Goal: Task Accomplishment & Management: Complete application form

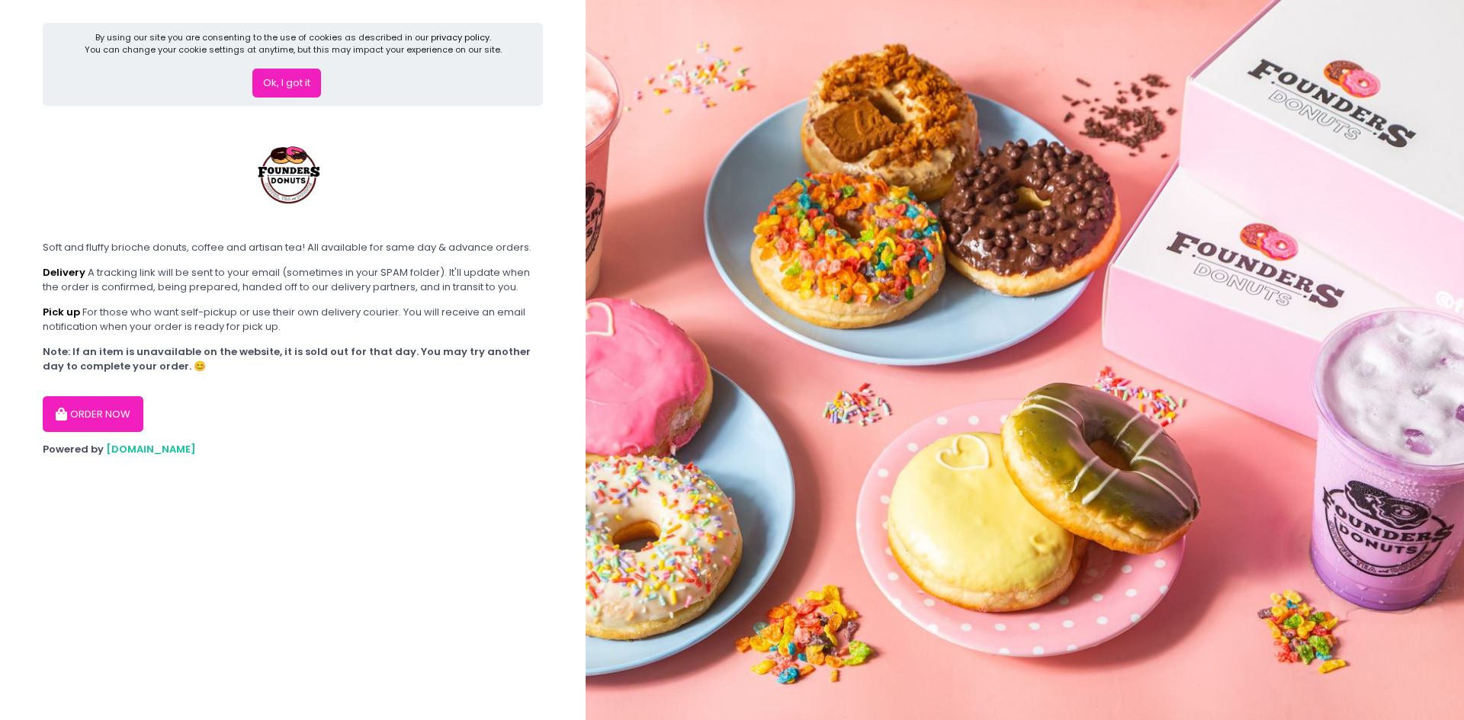
click at [304, 78] on button "Ok, I got it" at bounding box center [286, 83] width 69 height 29
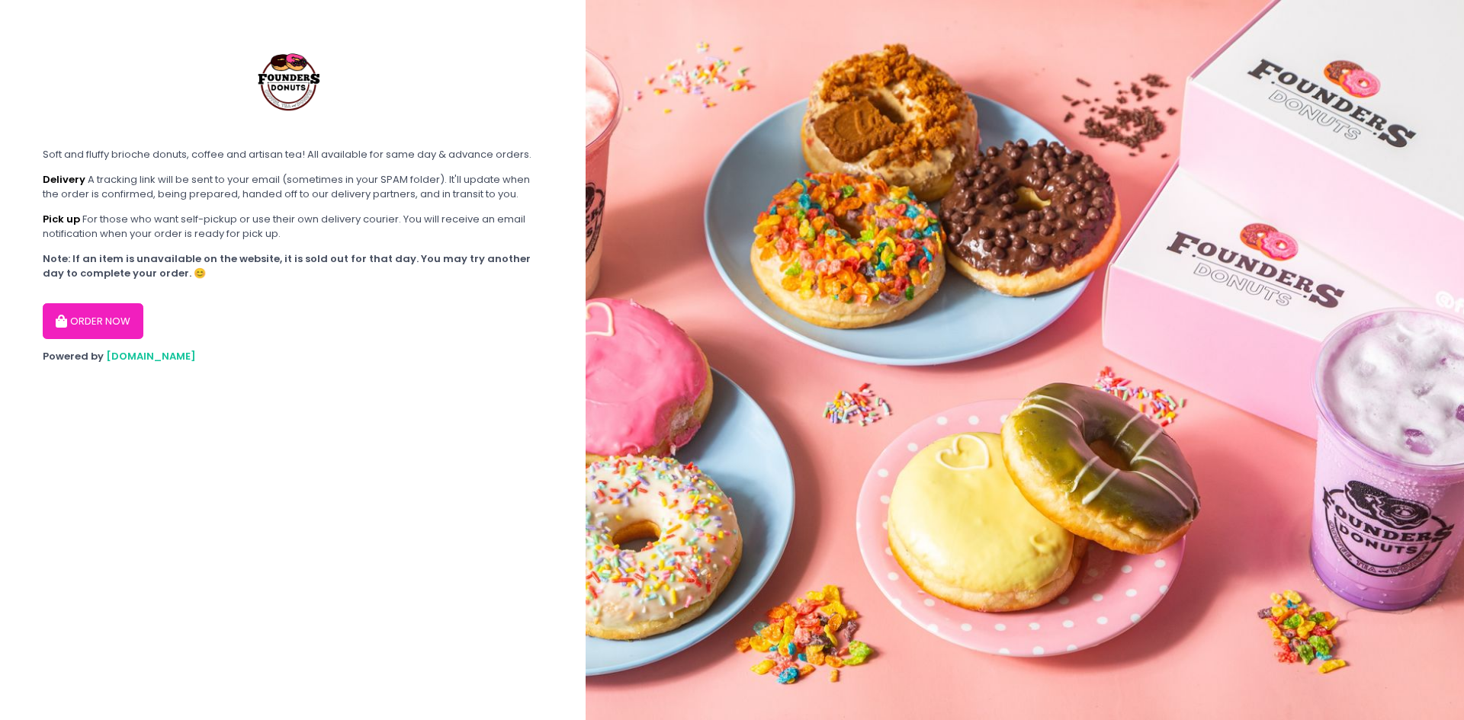
click at [113, 319] on button "ORDER NOW" at bounding box center [93, 321] width 101 height 37
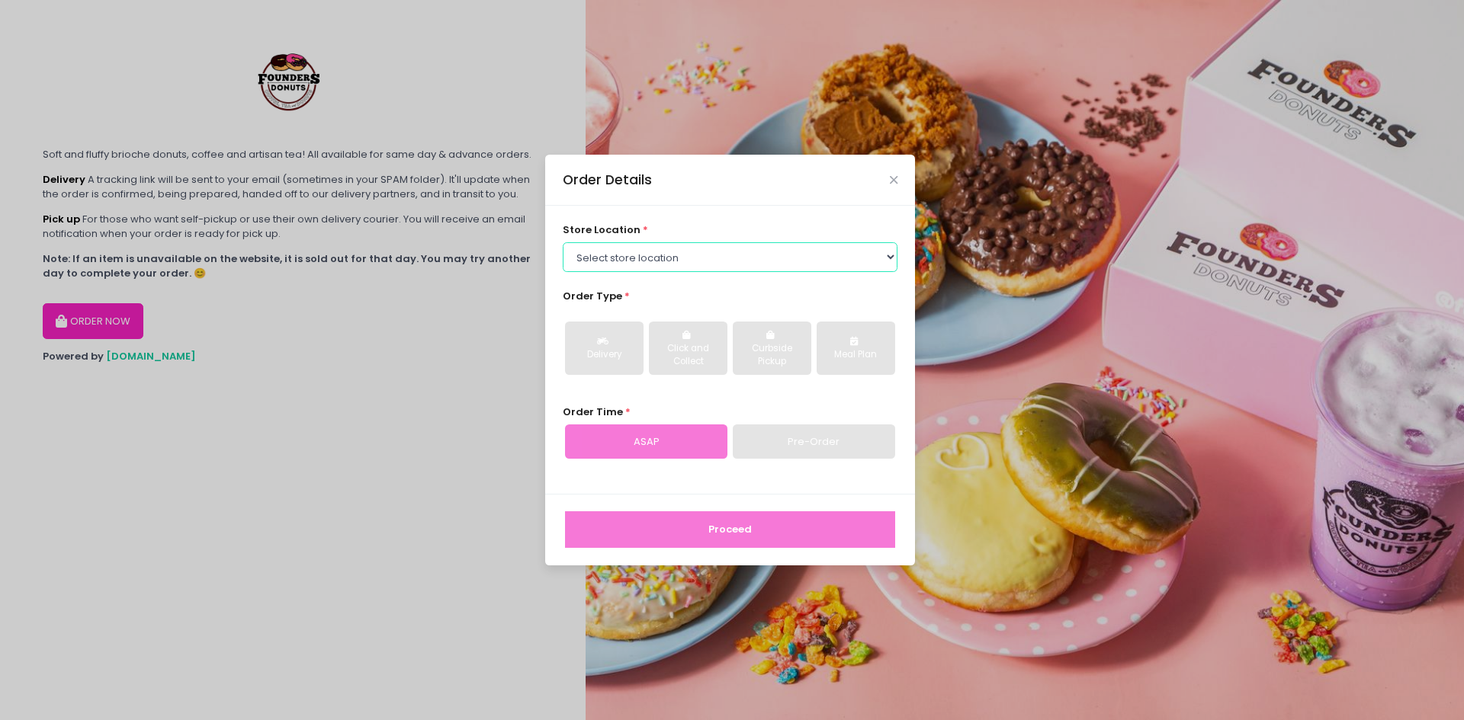
click at [716, 258] on select "Select store location Founders Donuts - Zobel Roxas Makati Founders Donuts - Ba…" at bounding box center [730, 256] width 335 height 29
click at [693, 266] on select "Select store location Founders Donuts - Zobel Roxas Makati Founders Donuts - Ba…" at bounding box center [730, 256] width 335 height 29
click at [701, 261] on select "Select store location Founders Donuts - Zobel Roxas Makati Founders Donuts - Ba…" at bounding box center [730, 256] width 335 height 29
select select "6823519f7f461c106b9614ee"
click at [563, 242] on select "Select store location Founders Donuts - Zobel Roxas Makati Founders Donuts - Ba…" at bounding box center [730, 256] width 335 height 29
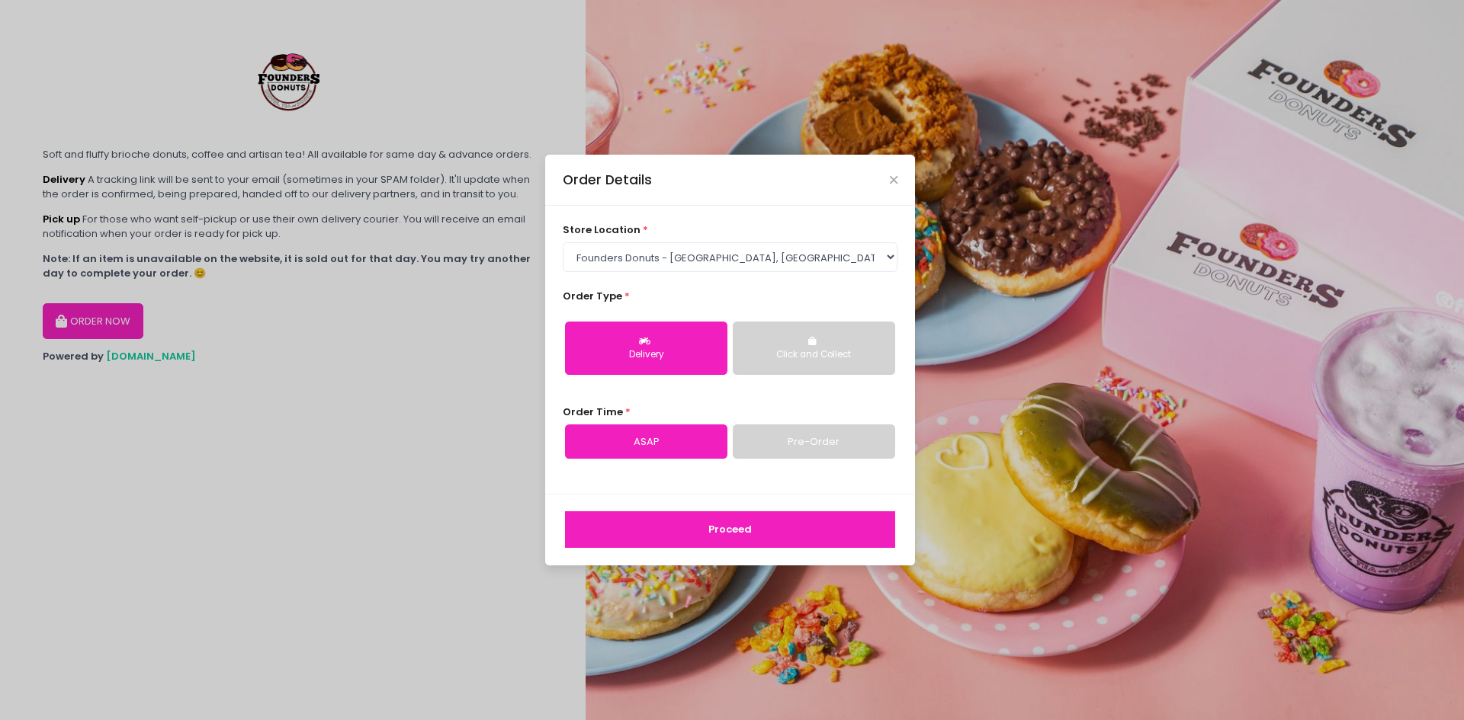
click at [756, 521] on button "Proceed" at bounding box center [730, 530] width 330 height 37
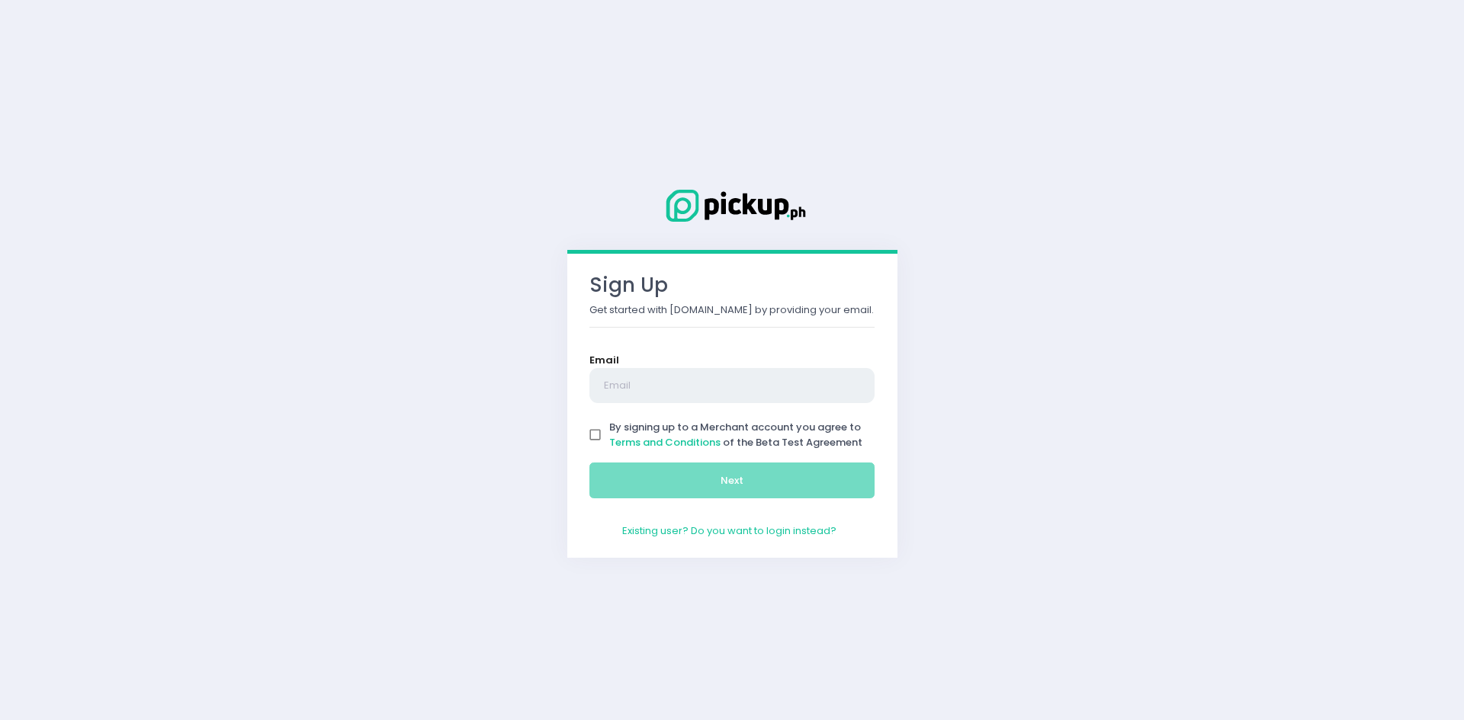
click at [670, 374] on input "text" at bounding box center [732, 385] width 286 height 35
type input "[EMAIL_ADDRESS][DOMAIN_NAME]"
click at [638, 425] on span "By signing up to a Merchant account you agree to Terms and Conditions of the Be…" at bounding box center [735, 435] width 253 height 30
click at [610, 425] on input "By signing up to a Merchant account you agree to Terms and Conditions of the Be…" at bounding box center [595, 435] width 29 height 29
checkbox input "true"
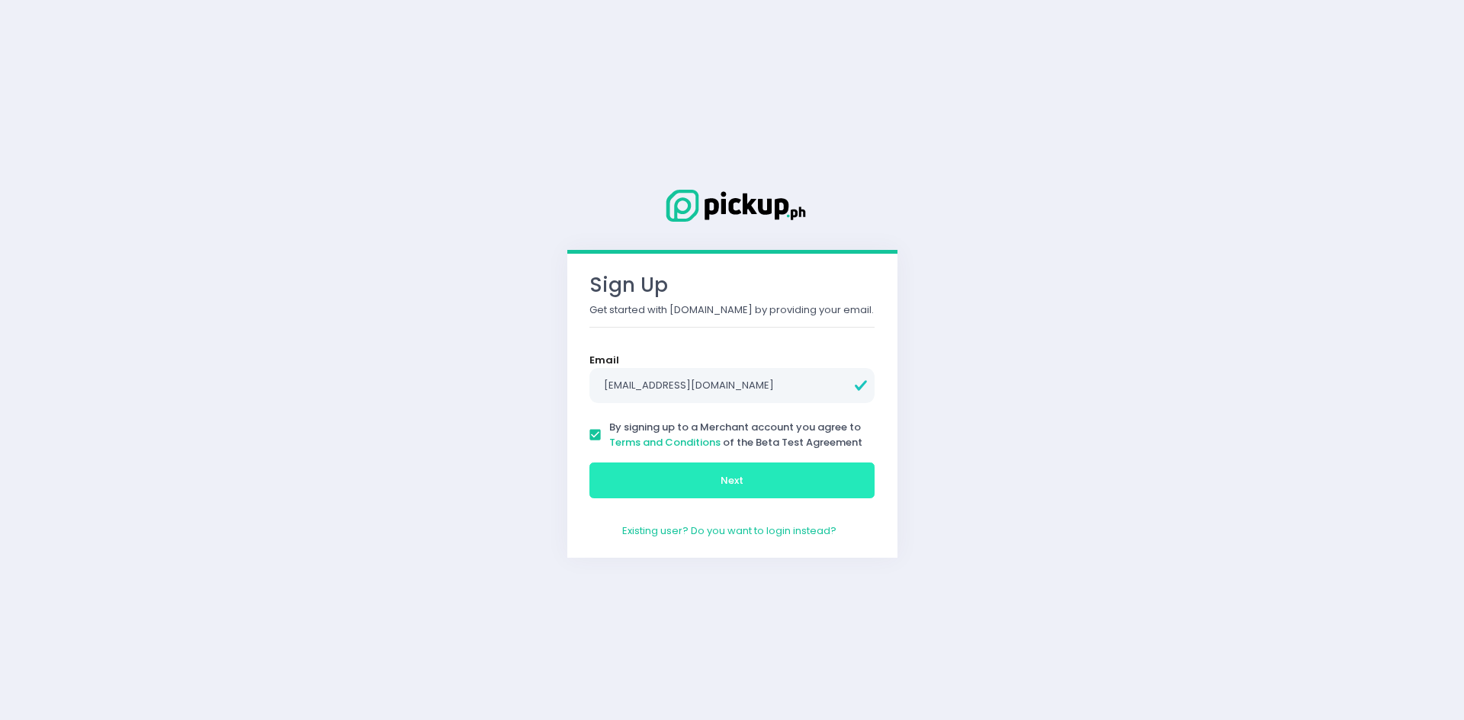
click at [739, 485] on span "Next" at bounding box center [731, 480] width 23 height 14
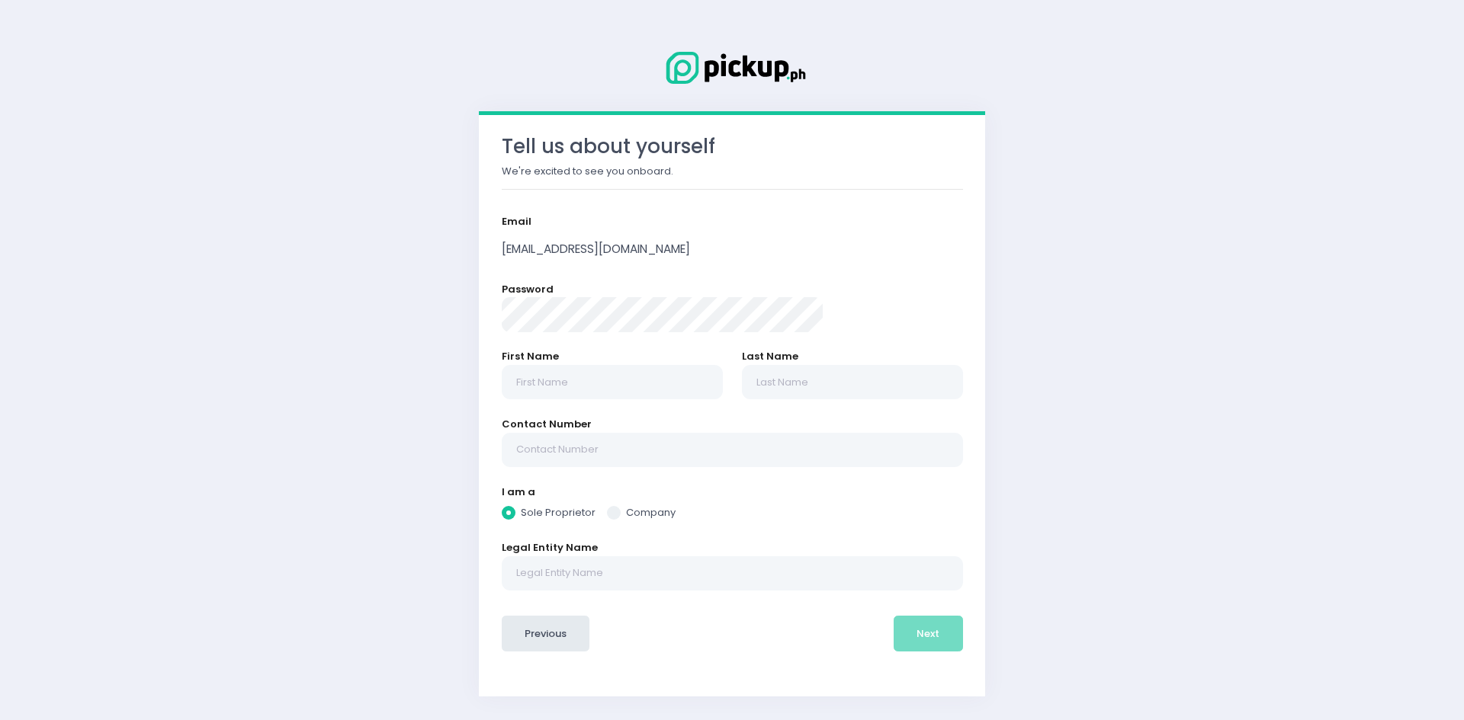
click at [640, 295] on div "Password" at bounding box center [732, 307] width 461 height 50
radio input "true"
click at [682, 358] on div "First Name" at bounding box center [612, 374] width 221 height 50
click at [679, 367] on input "text" at bounding box center [612, 382] width 221 height 35
type input "VIVIEN"
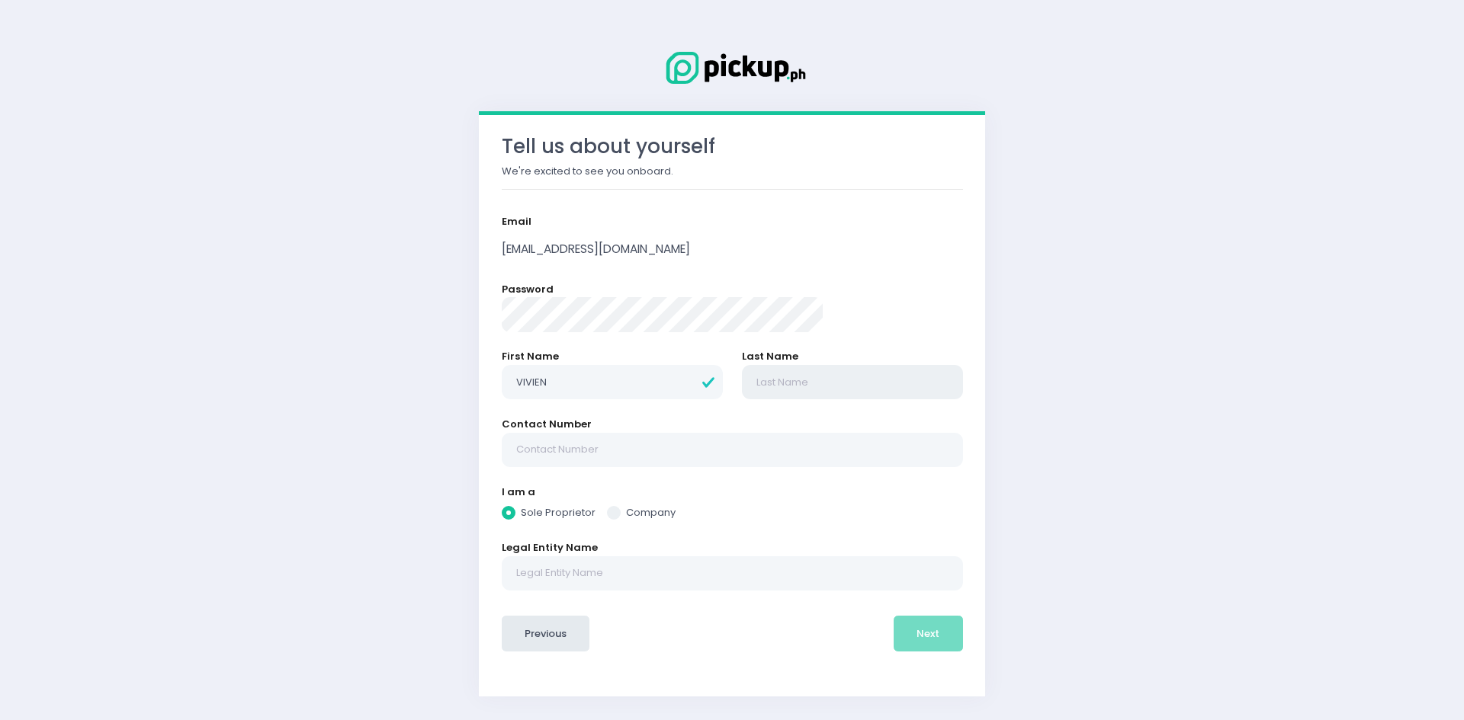
radio input "true"
click at [788, 387] on input "text" at bounding box center [852, 382] width 221 height 35
type input "MIRALPES"
radio input "true"
click at [722, 448] on input "text" at bounding box center [732, 450] width 461 height 35
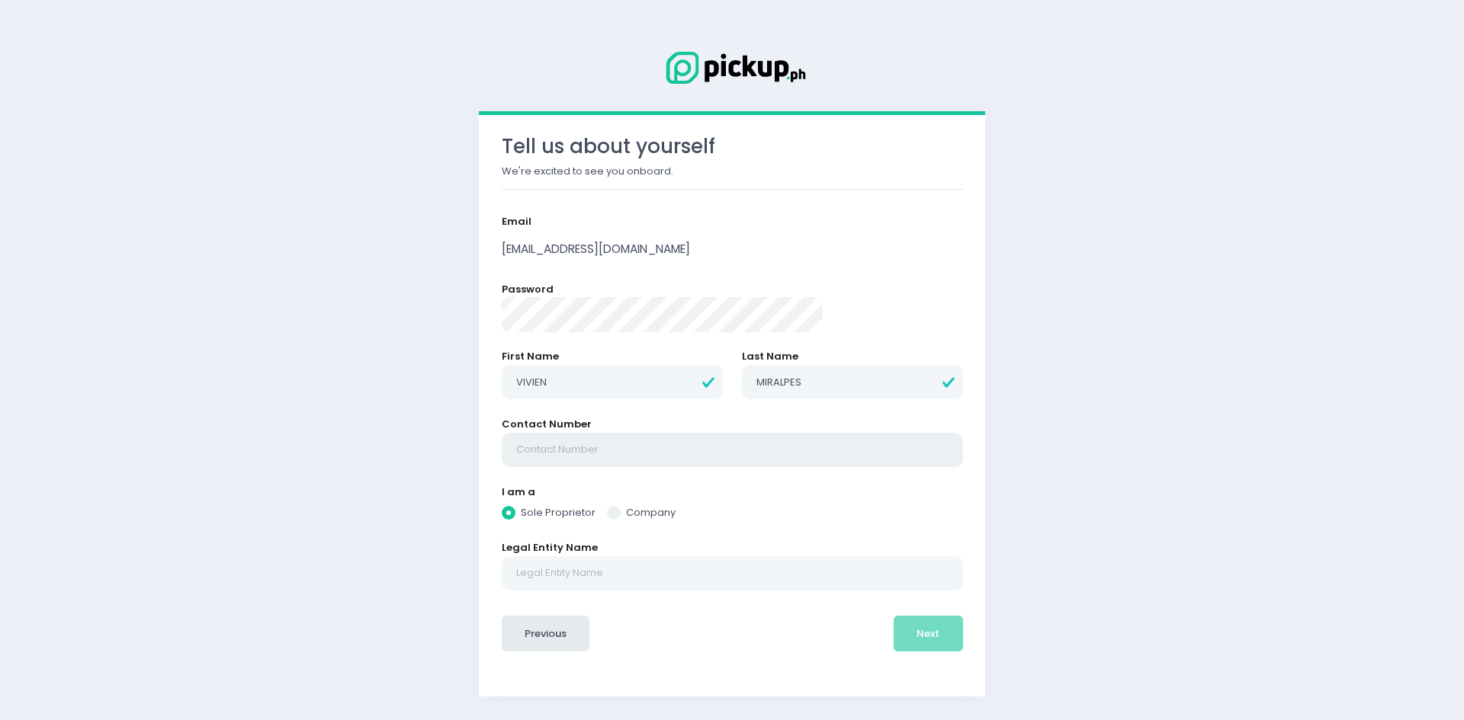
type input "0"
radio input "true"
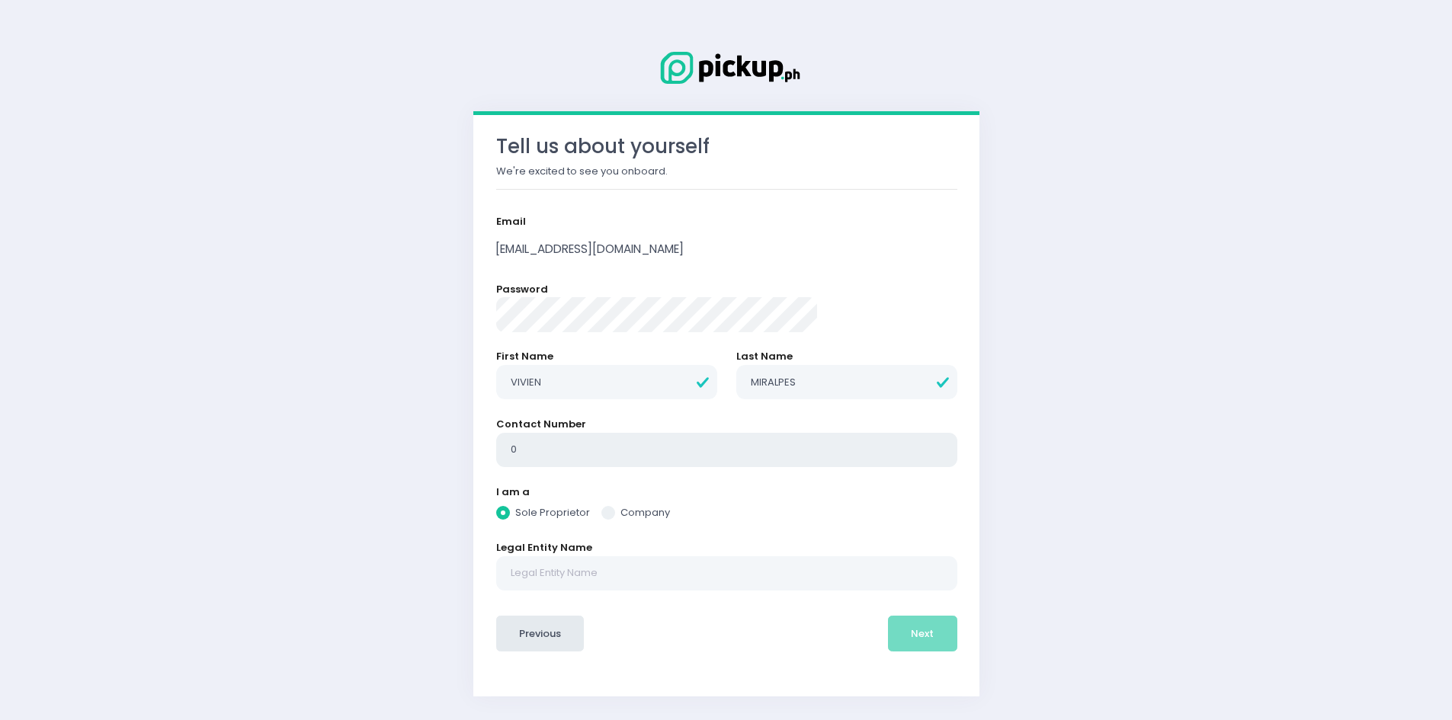
type input "09"
radio input "true"
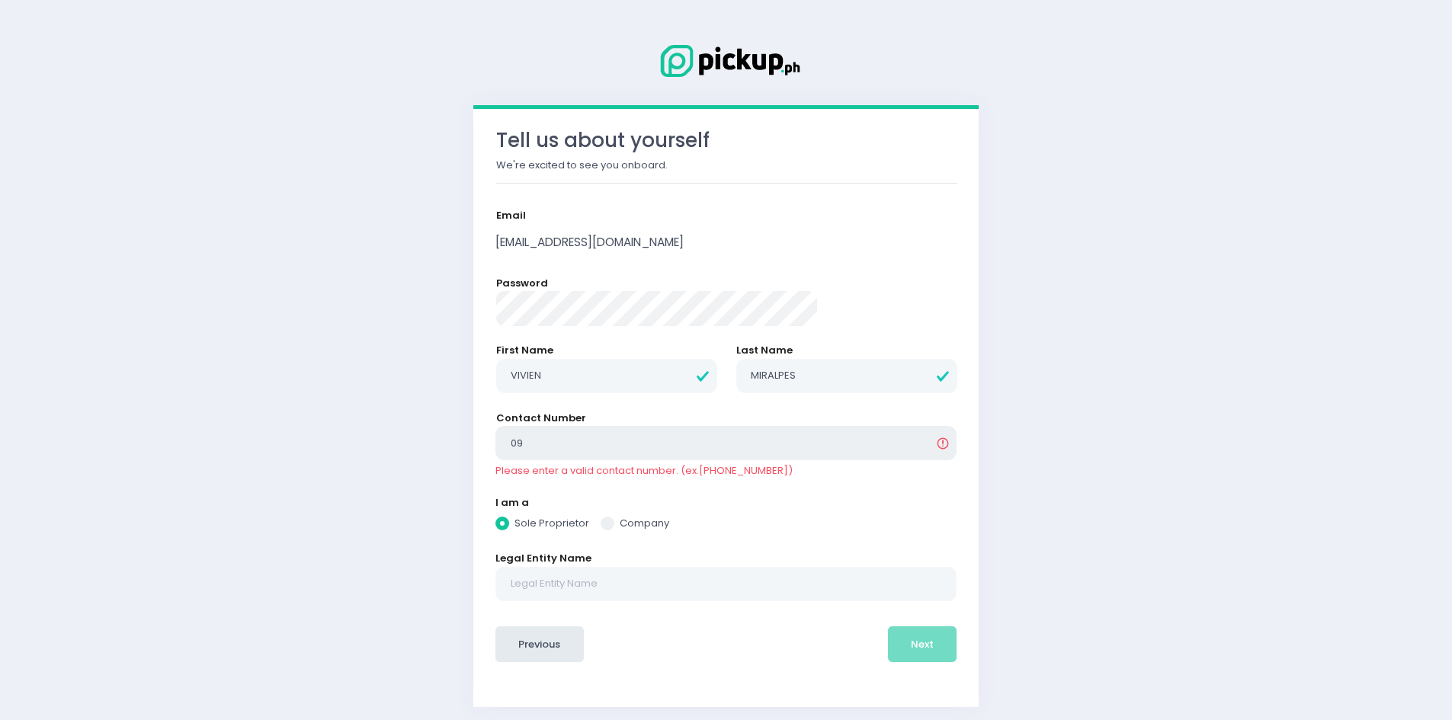
type input "094"
radio input "true"
type input "0949"
radio input "true"
type input "09499"
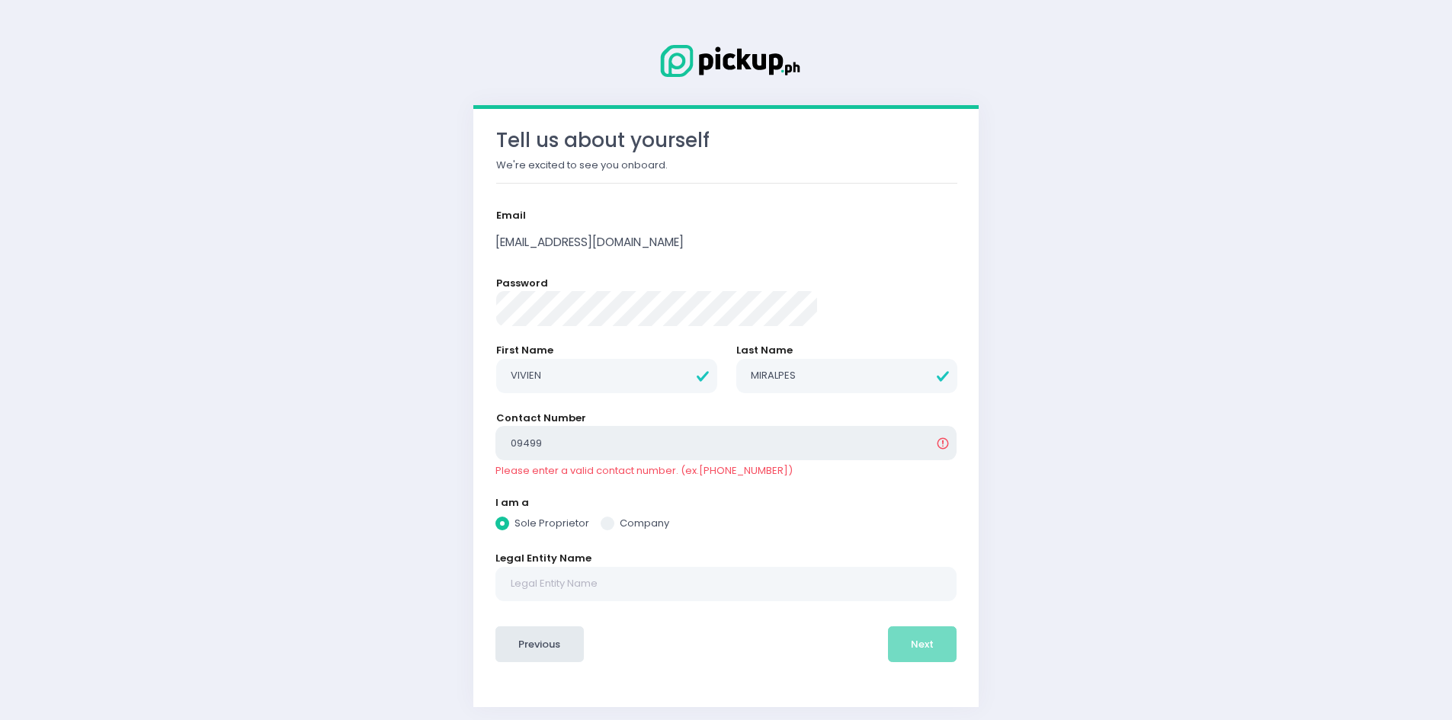
radio input "true"
type input "094996"
radio input "true"
type input "0949968"
radio input "true"
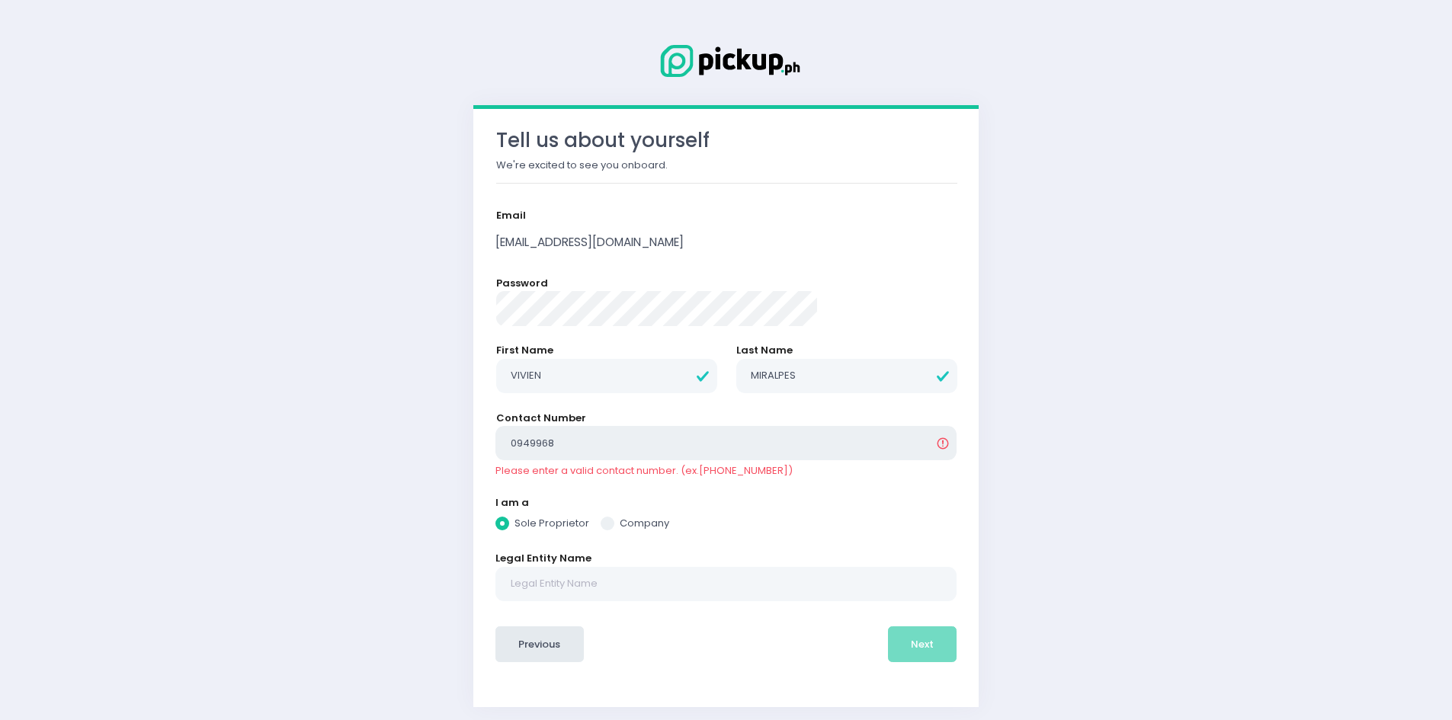
type input "09499689"
radio input "true"
type input "094996899"
radio input "true"
type input "0949968997"
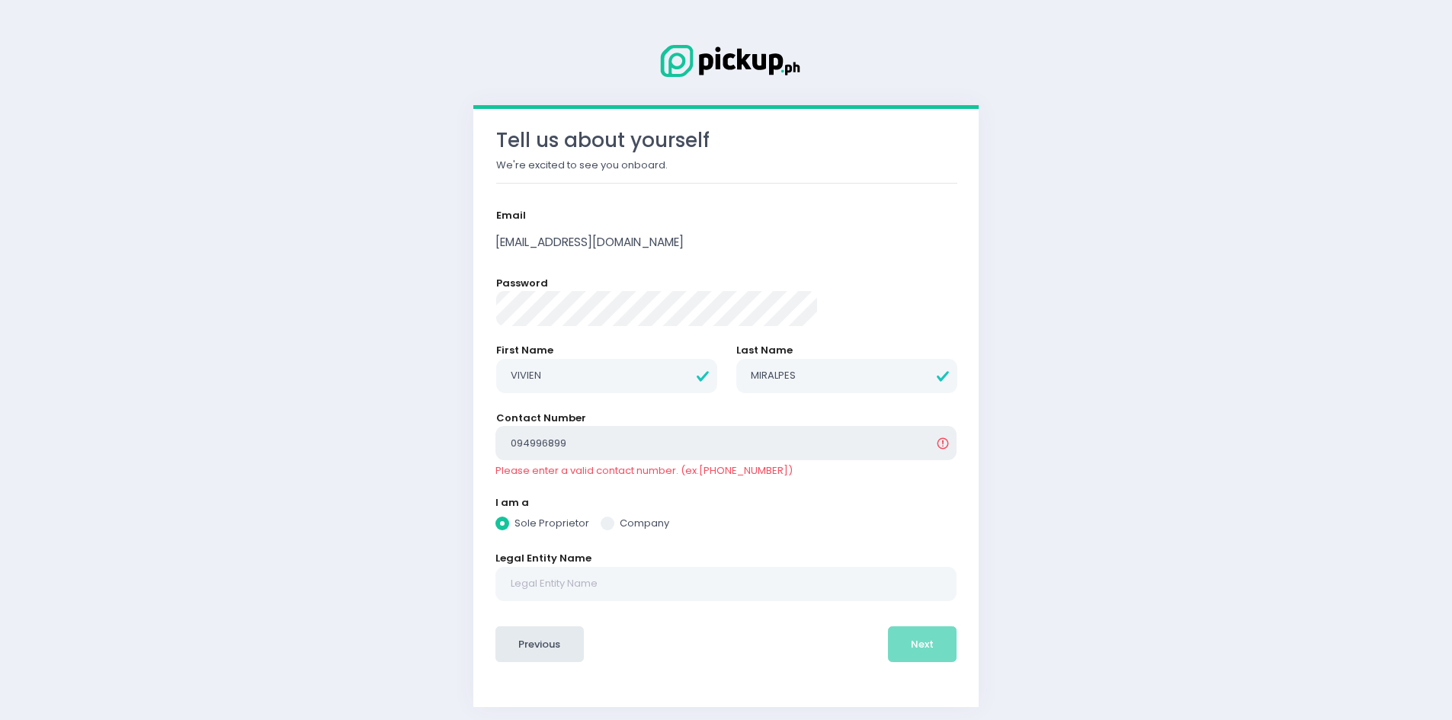
radio input "true"
type input "09499689976"
radio input "true"
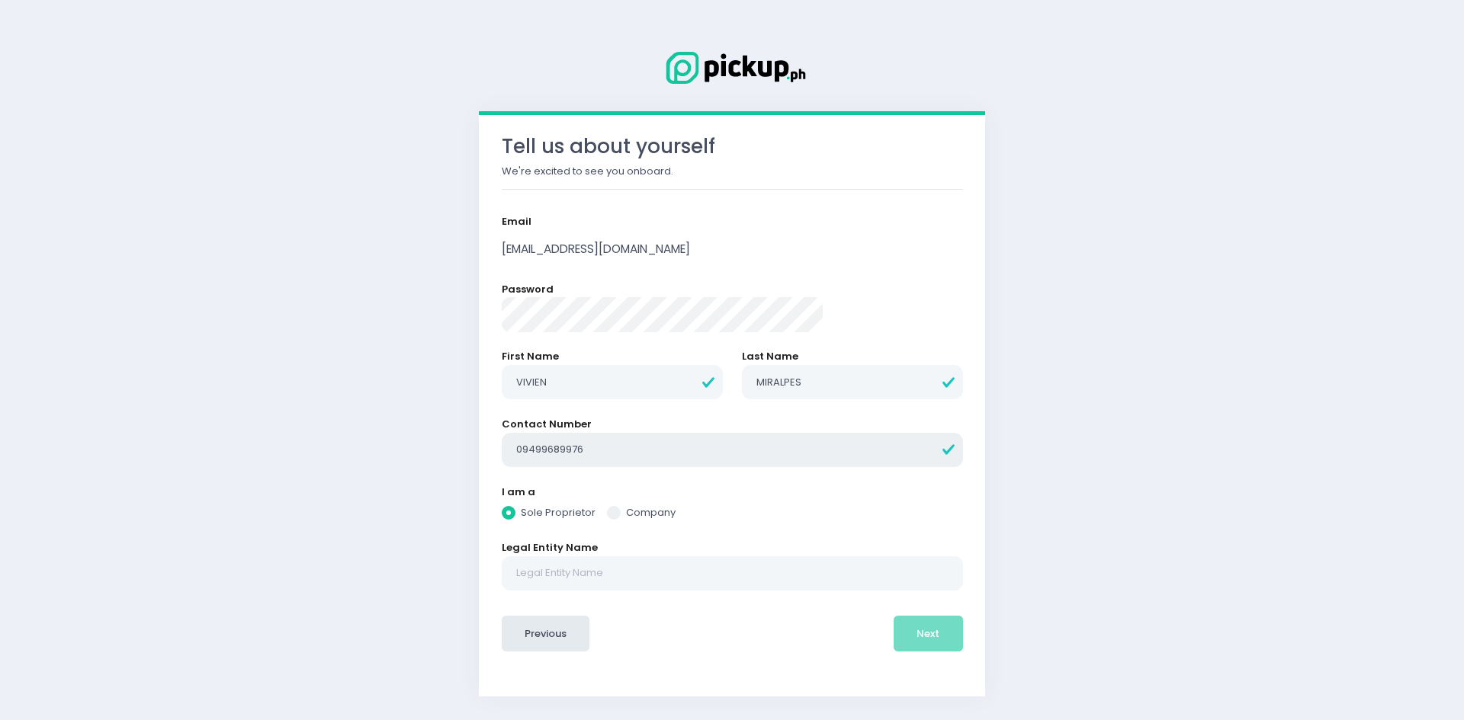
type input "09499689976"
click at [665, 576] on input "text" at bounding box center [732, 574] width 461 height 35
radio input "true"
type input "V"
radio input "true"
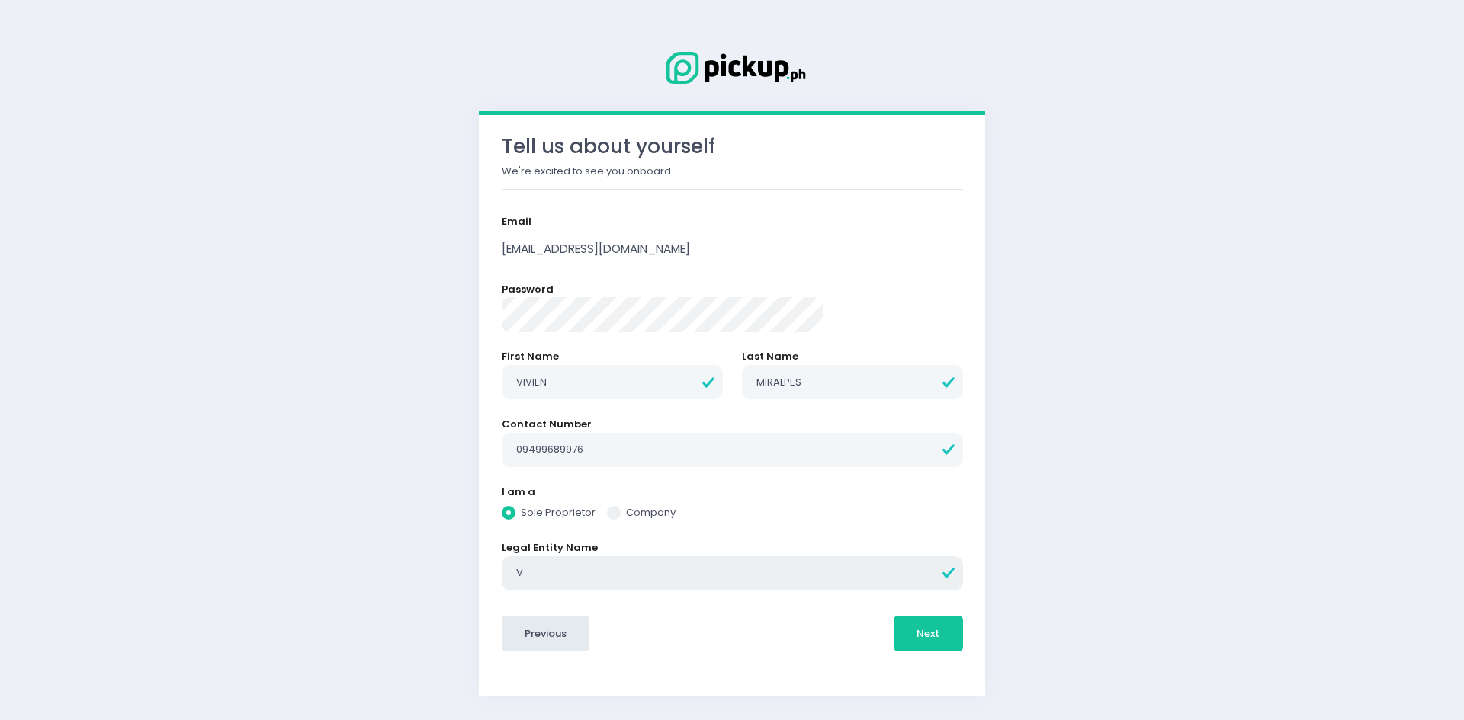
type input "Vi"
radio input "true"
type input "Viv"
radio input "true"
type input "Vivi"
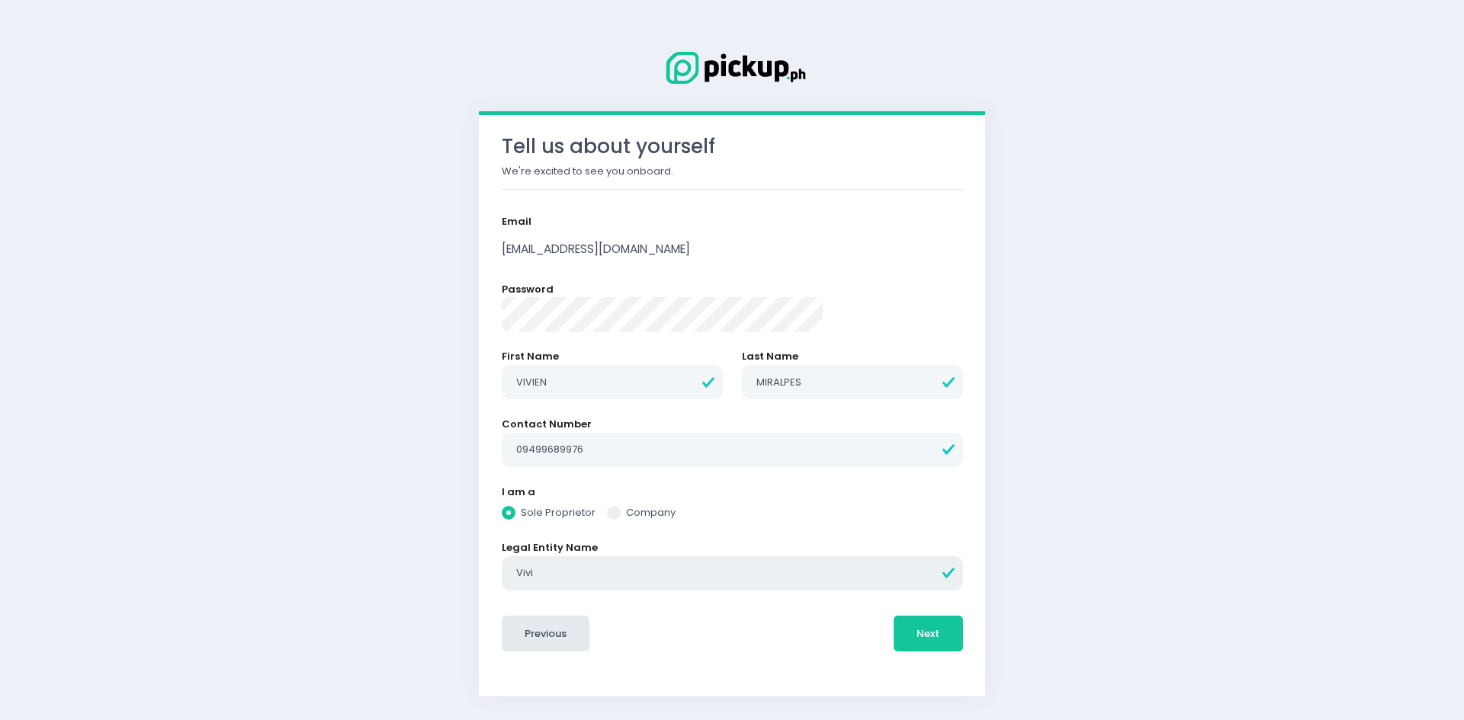
radio input "true"
type input "Vivie"
radio input "true"
type input "Vivien"
radio input "true"
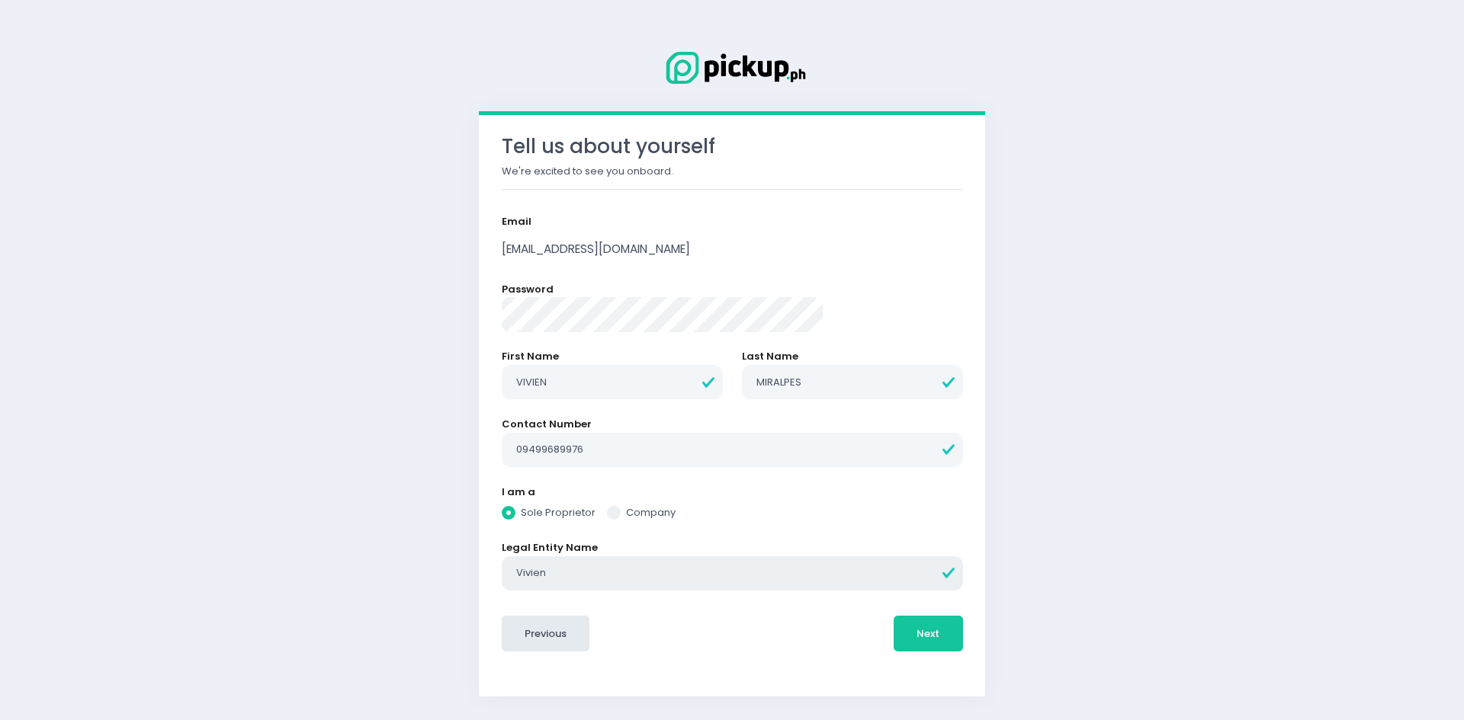
type input "Vivien"
radio input "true"
type input "Vivien M"
radio input "true"
type input "Vivien Mi"
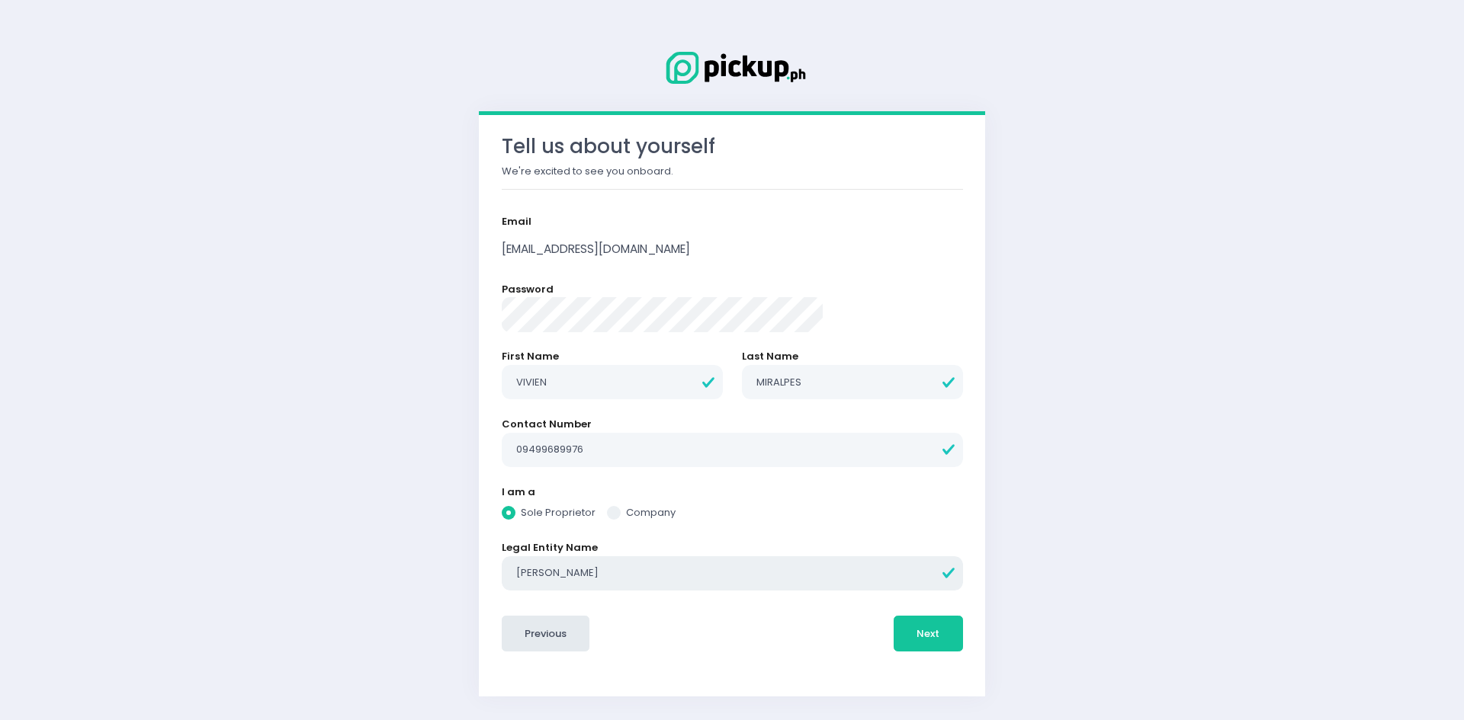
radio input "true"
type input "Vivien Mir"
radio input "true"
type input "Vivien Mira"
radio input "true"
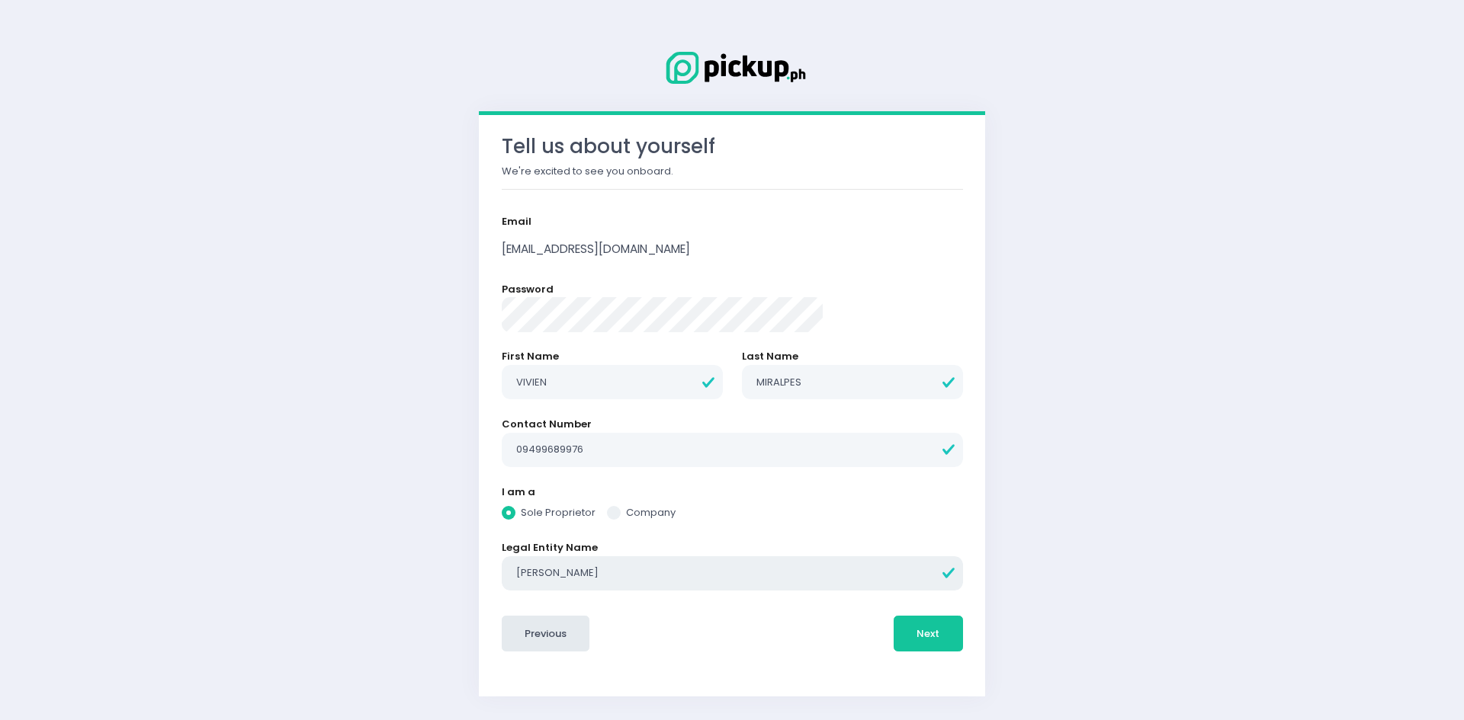
type input "Vivien Miral"
radio input "true"
type input "Vivien Miralp"
radio input "true"
type input "Vivien Miralpe"
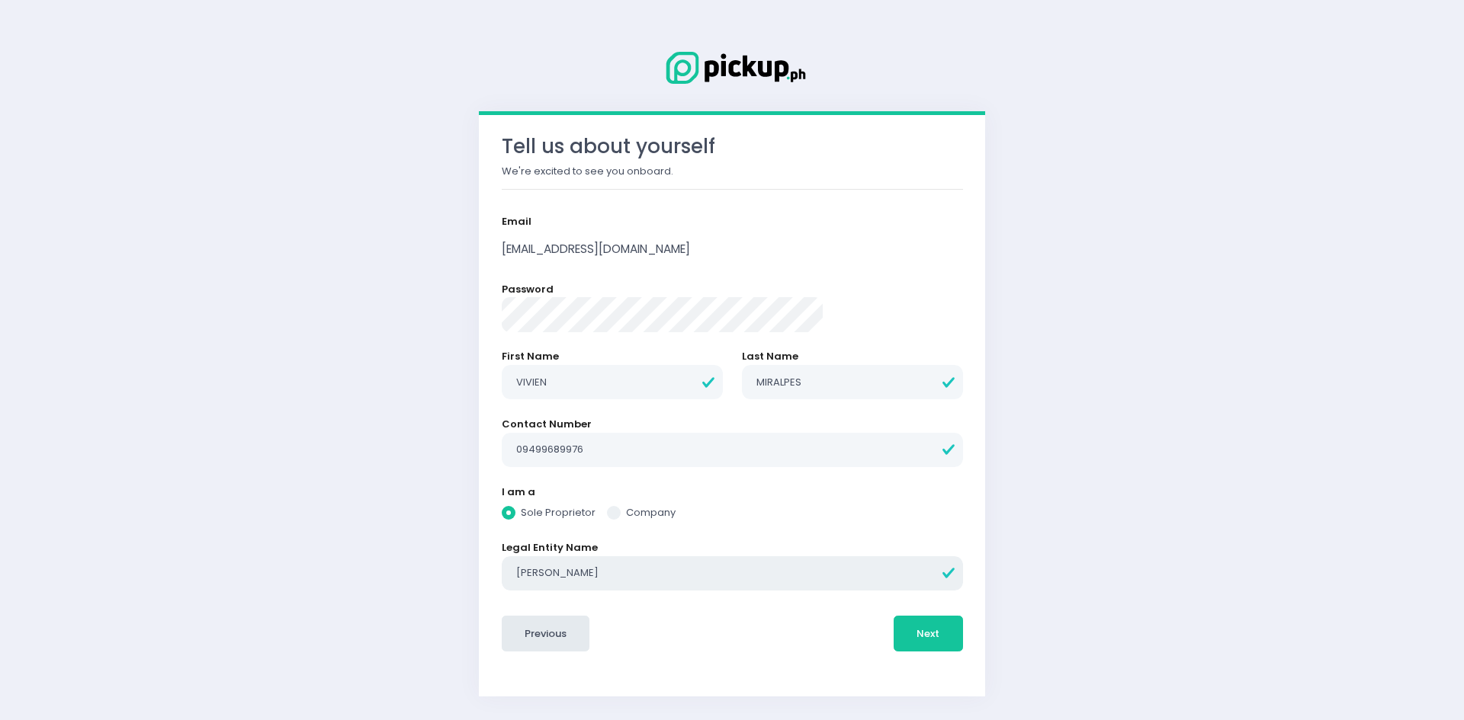
radio input "true"
type input "[PERSON_NAME]"
click at [894, 627] on button "Next" at bounding box center [928, 634] width 69 height 37
radio input "true"
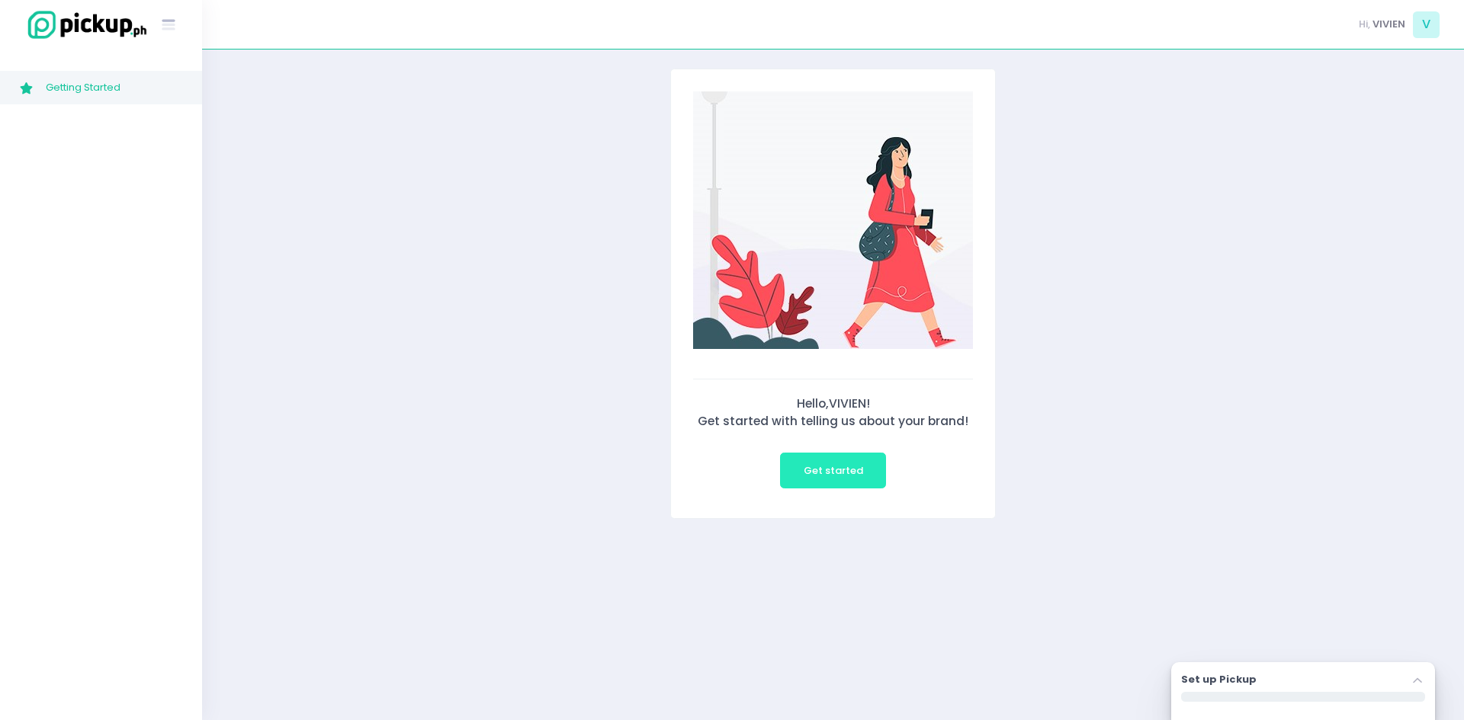
click at [867, 482] on button "Get started" at bounding box center [833, 471] width 106 height 37
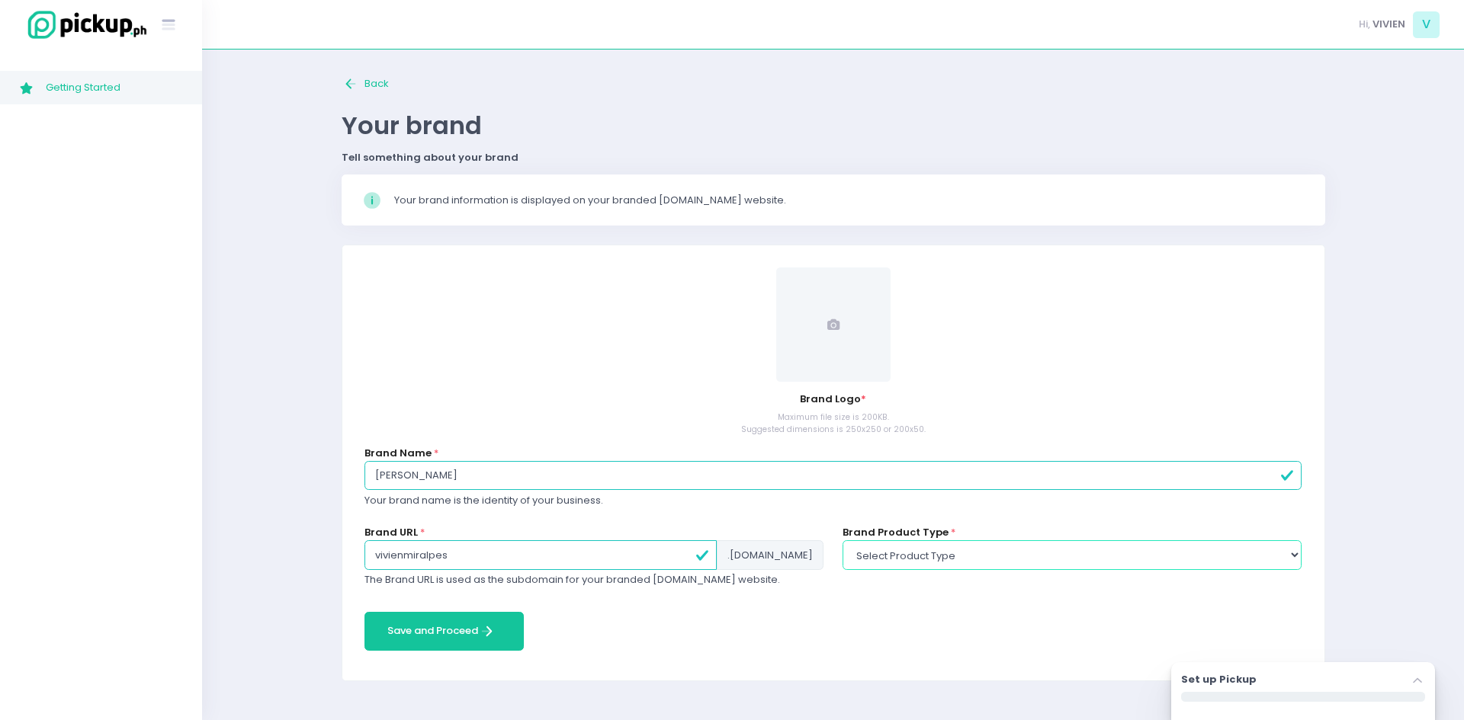
click at [1189, 552] on select "Select product type food non-food" at bounding box center [1071, 555] width 459 height 29
select select "non-food"
click at [842, 541] on select "Select product type food non-food" at bounding box center [1071, 555] width 459 height 29
click at [90, 22] on img at bounding box center [84, 24] width 130 height 33
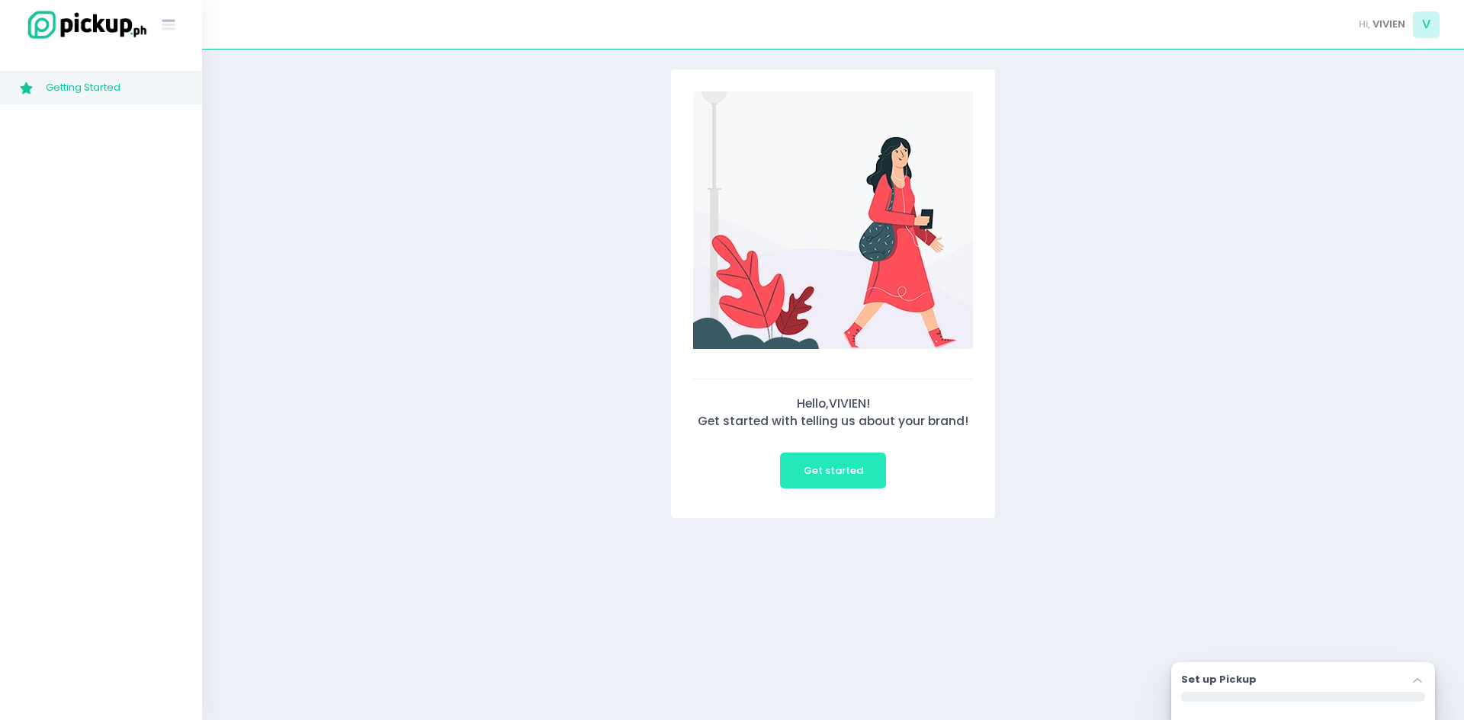
click at [840, 489] on button "Get started" at bounding box center [833, 471] width 106 height 37
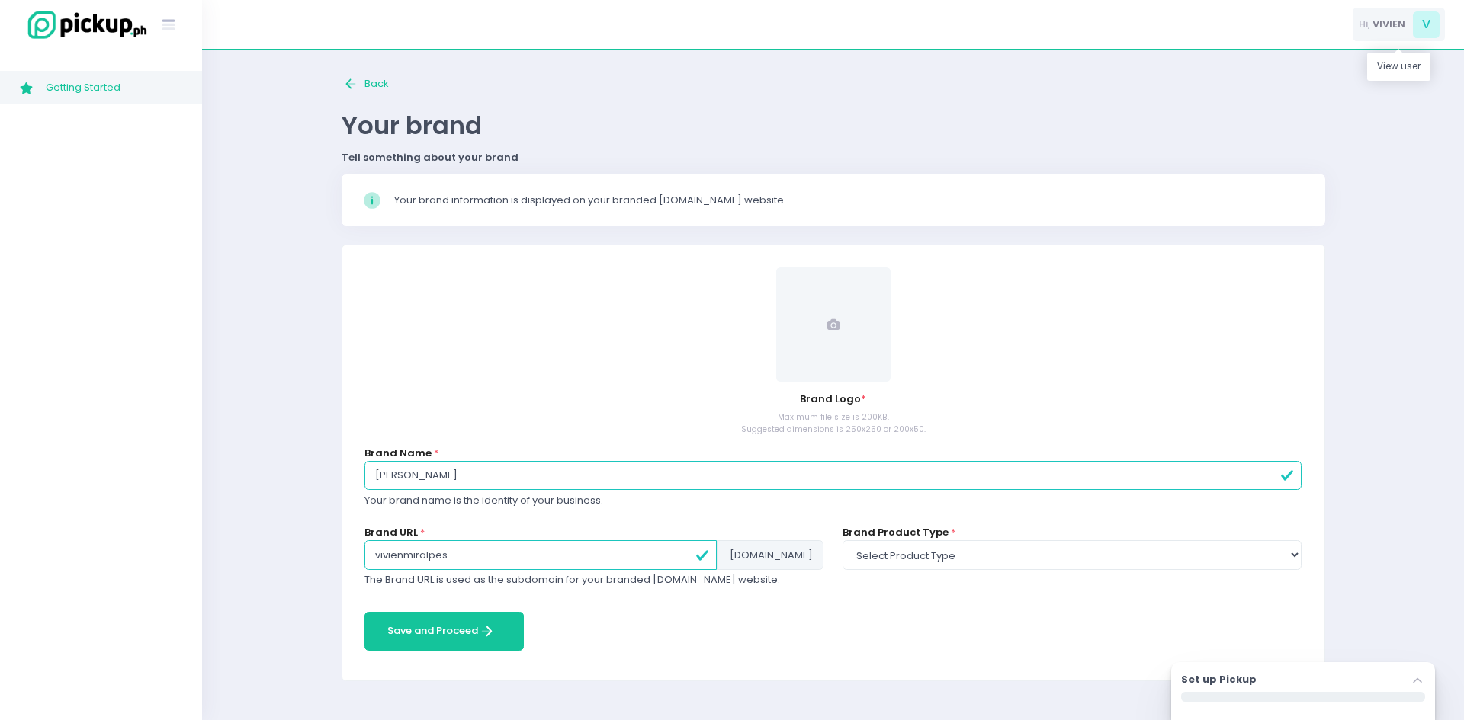
click at [1413, 21] on span "V" at bounding box center [1426, 24] width 27 height 27
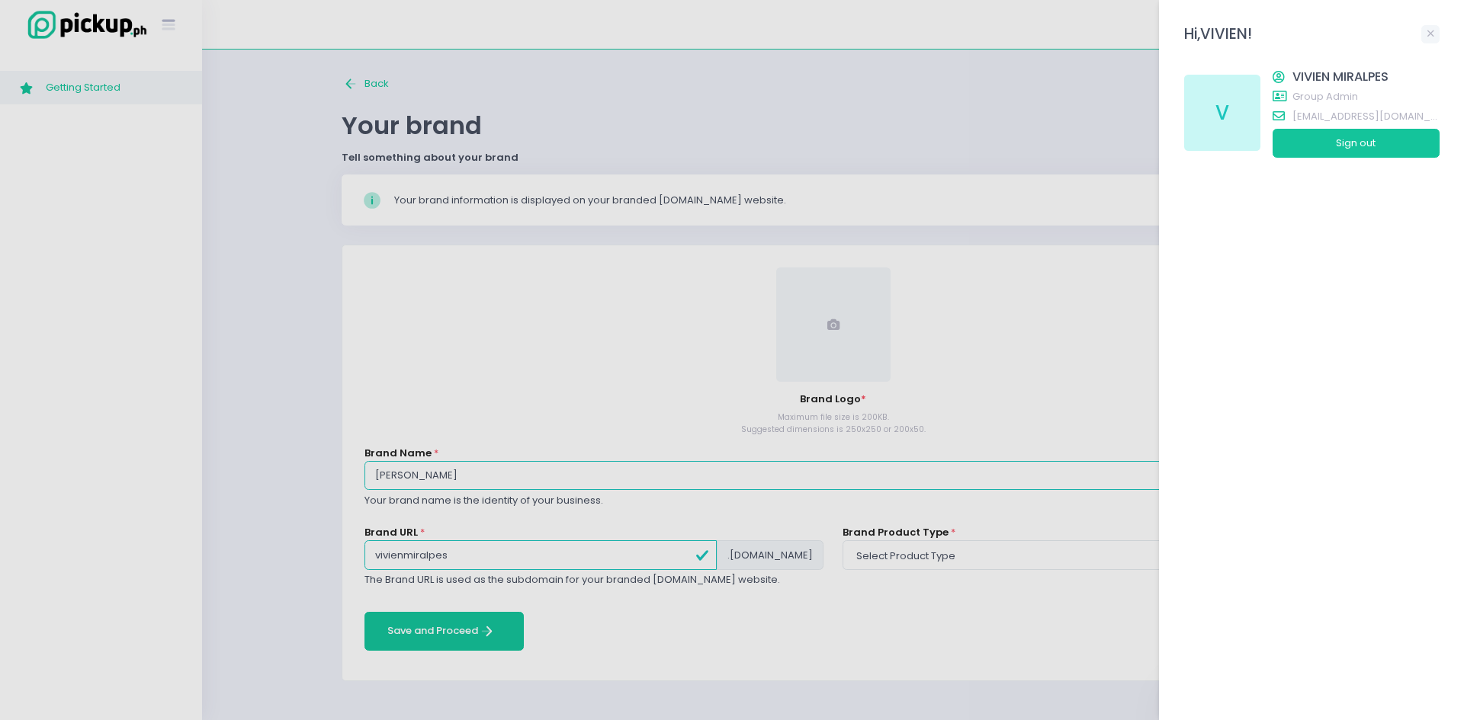
click at [91, 91] on div at bounding box center [732, 360] width 1464 height 720
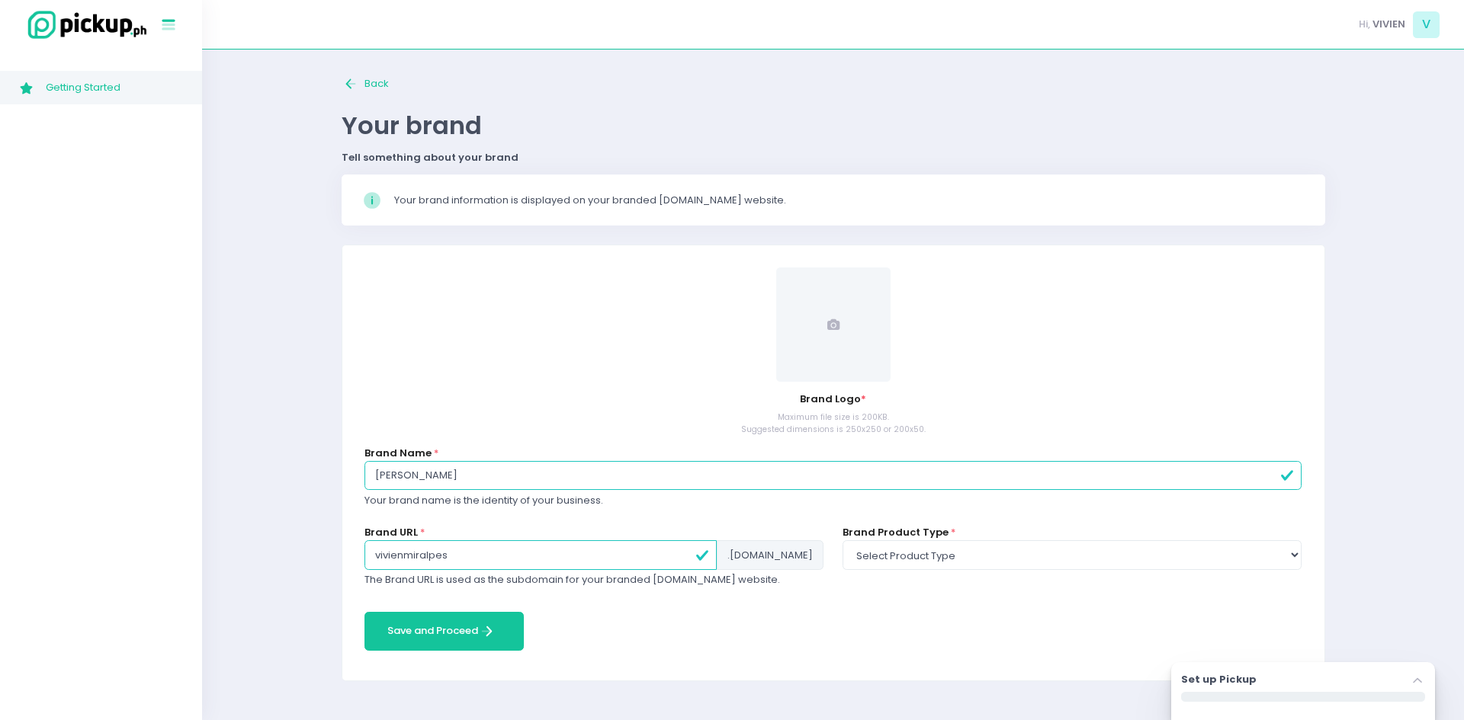
click at [169, 30] on icon "Stockholm-icons / Text / Menu Created with Sketch." at bounding box center [169, 25] width 20 height 20
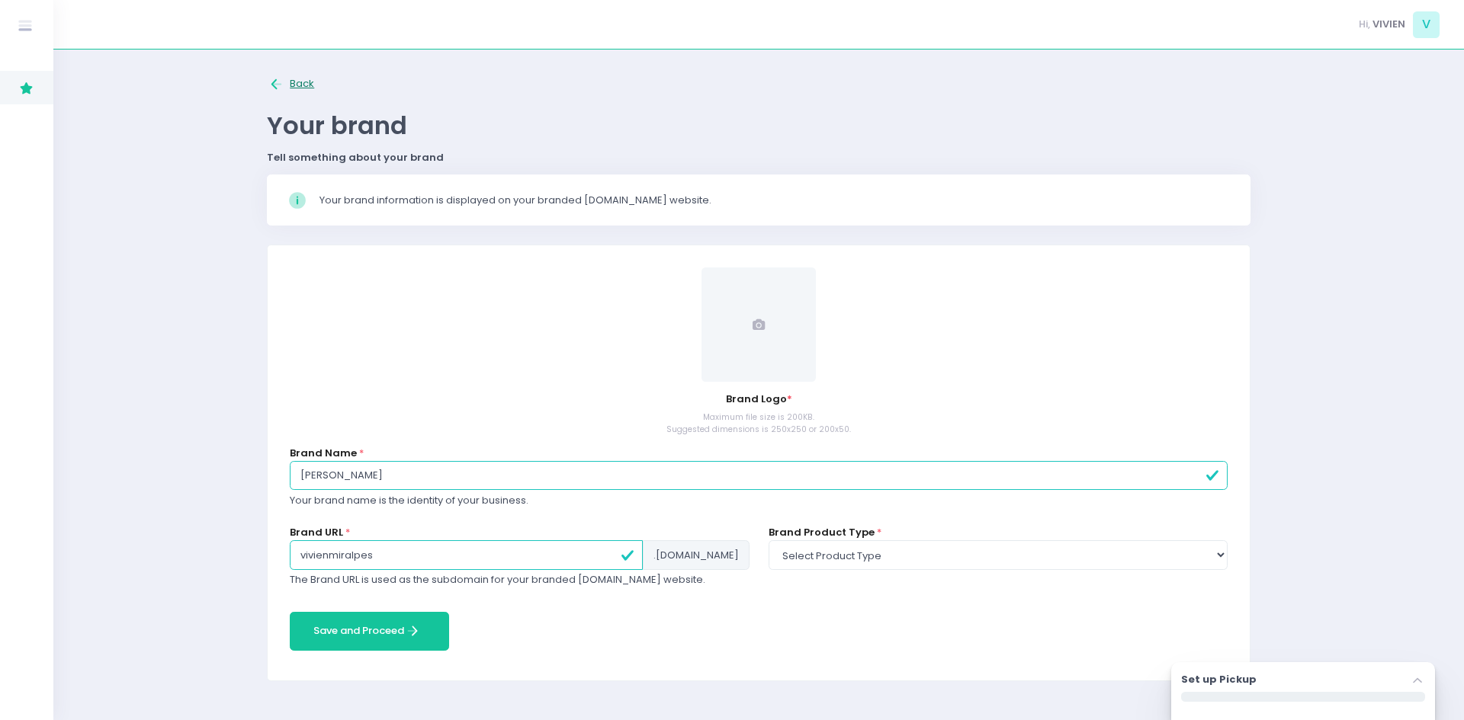
click at [301, 84] on button "Back to home Created with Sketch. Back" at bounding box center [291, 85] width 48 height 32
click at [281, 82] on icon "Back to home Created with Sketch." at bounding box center [277, 84] width 18 height 18
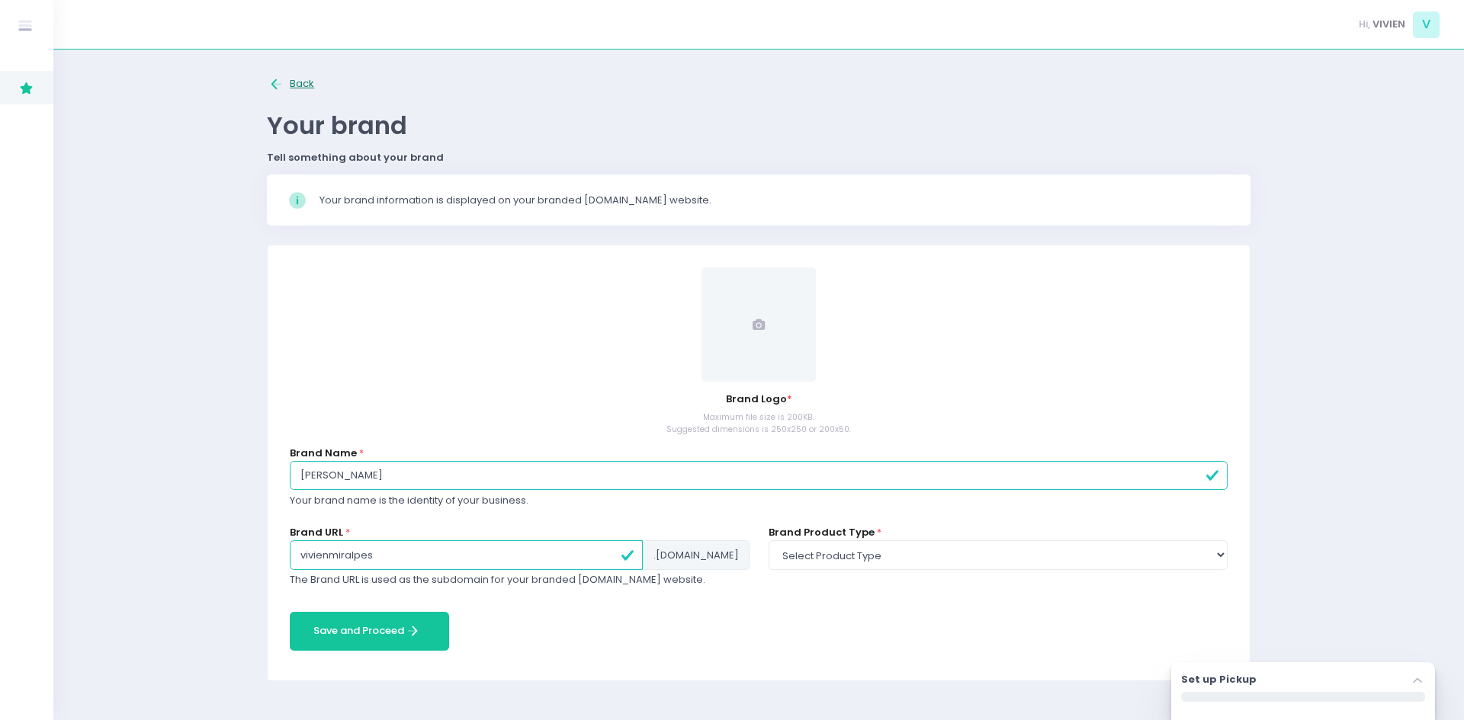
click at [278, 82] on icon "Back to home Created with Sketch." at bounding box center [277, 84] width 18 height 18
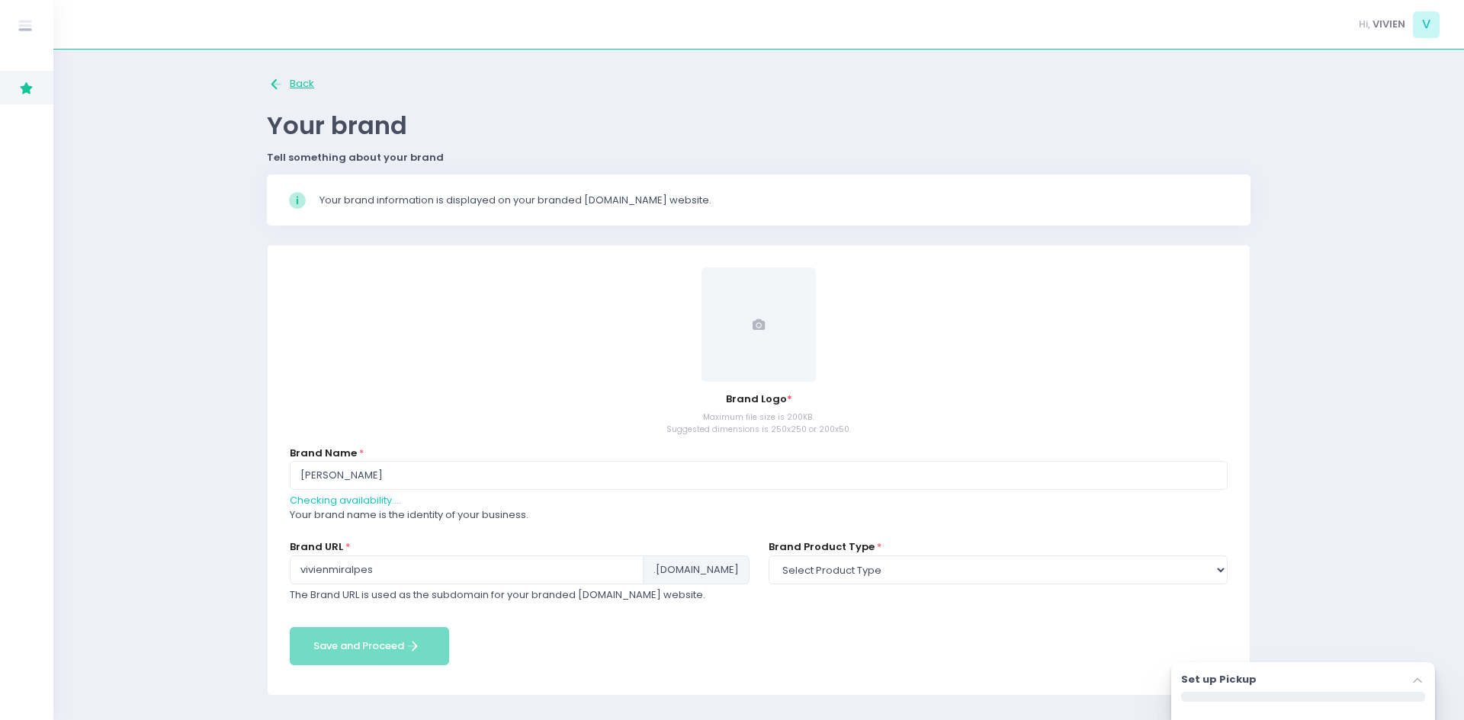
click at [278, 82] on icon "Back to home Created with Sketch." at bounding box center [277, 84] width 18 height 18
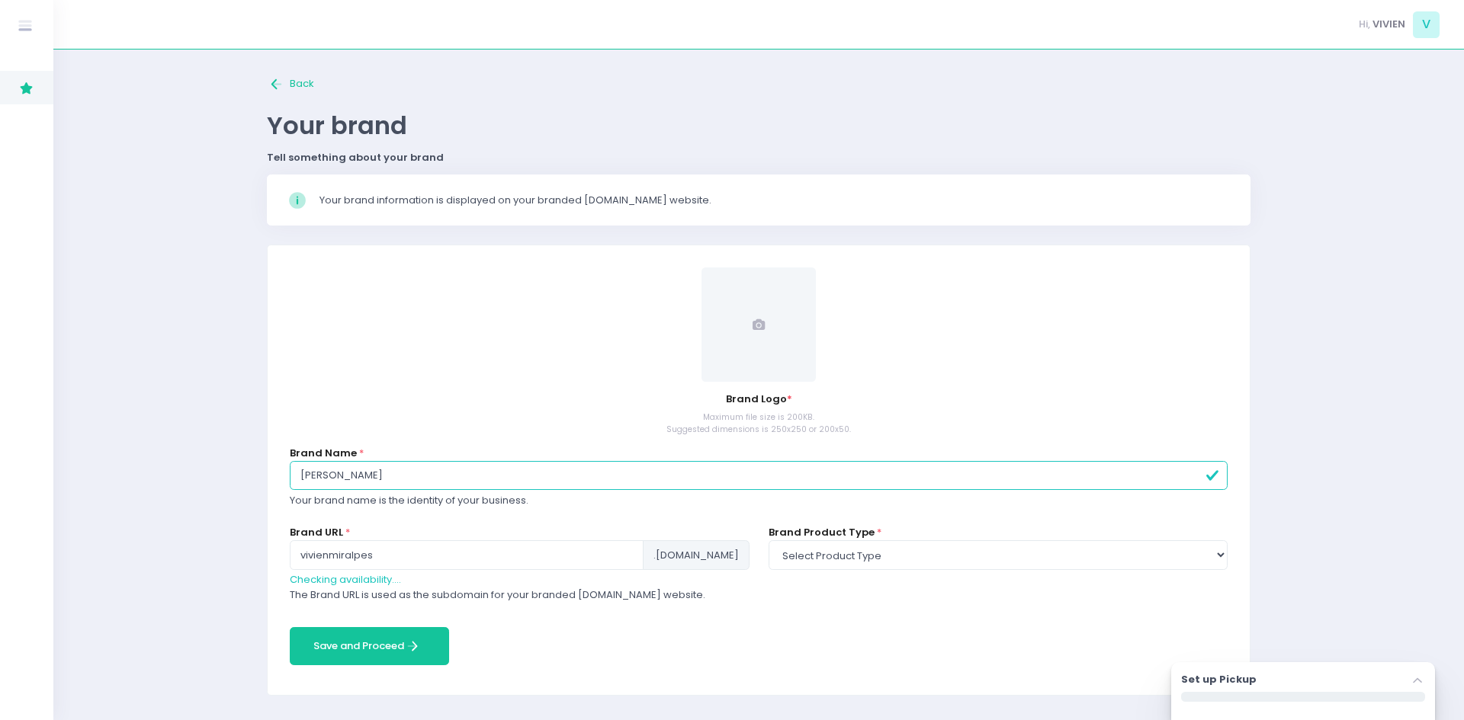
click at [278, 82] on icon "Back to home Created with Sketch." at bounding box center [277, 84] width 18 height 18
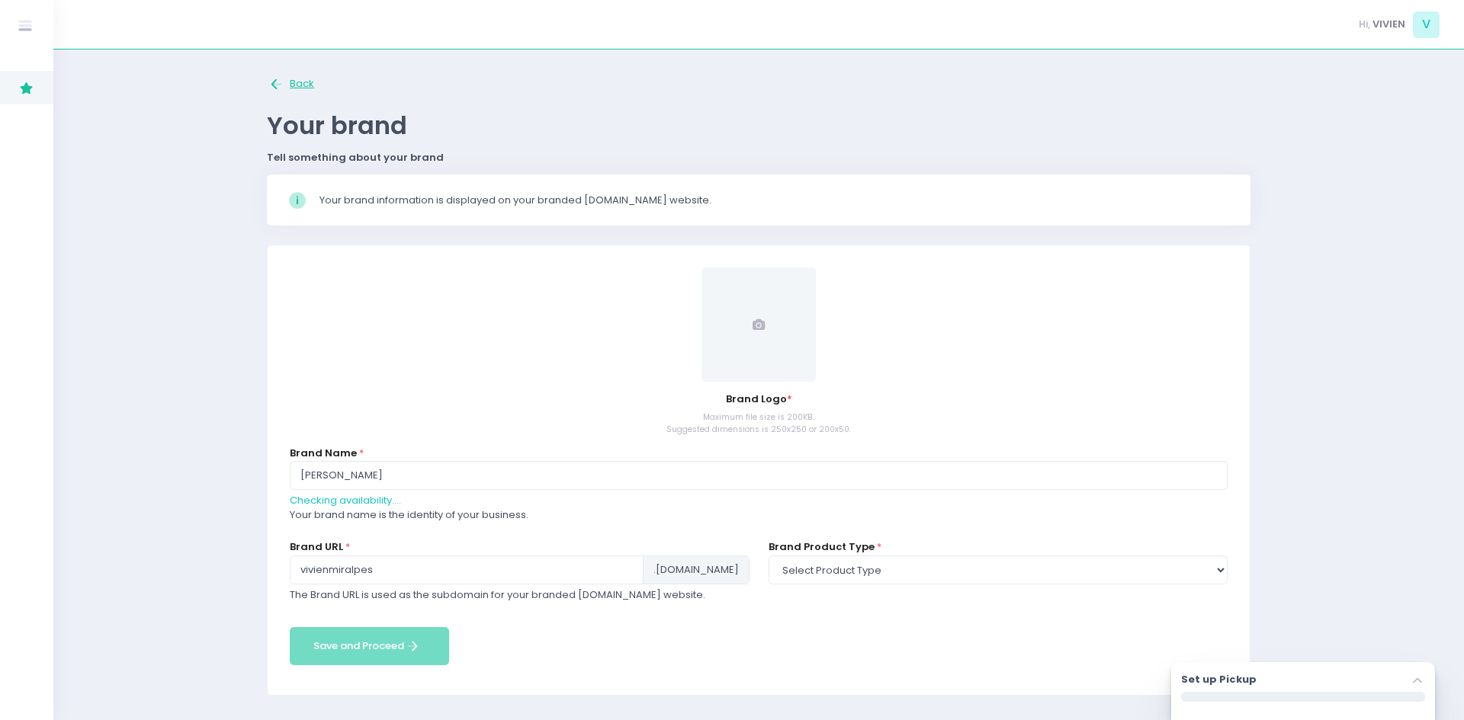
click at [278, 82] on icon "Back to home Created with Sketch." at bounding box center [277, 84] width 18 height 18
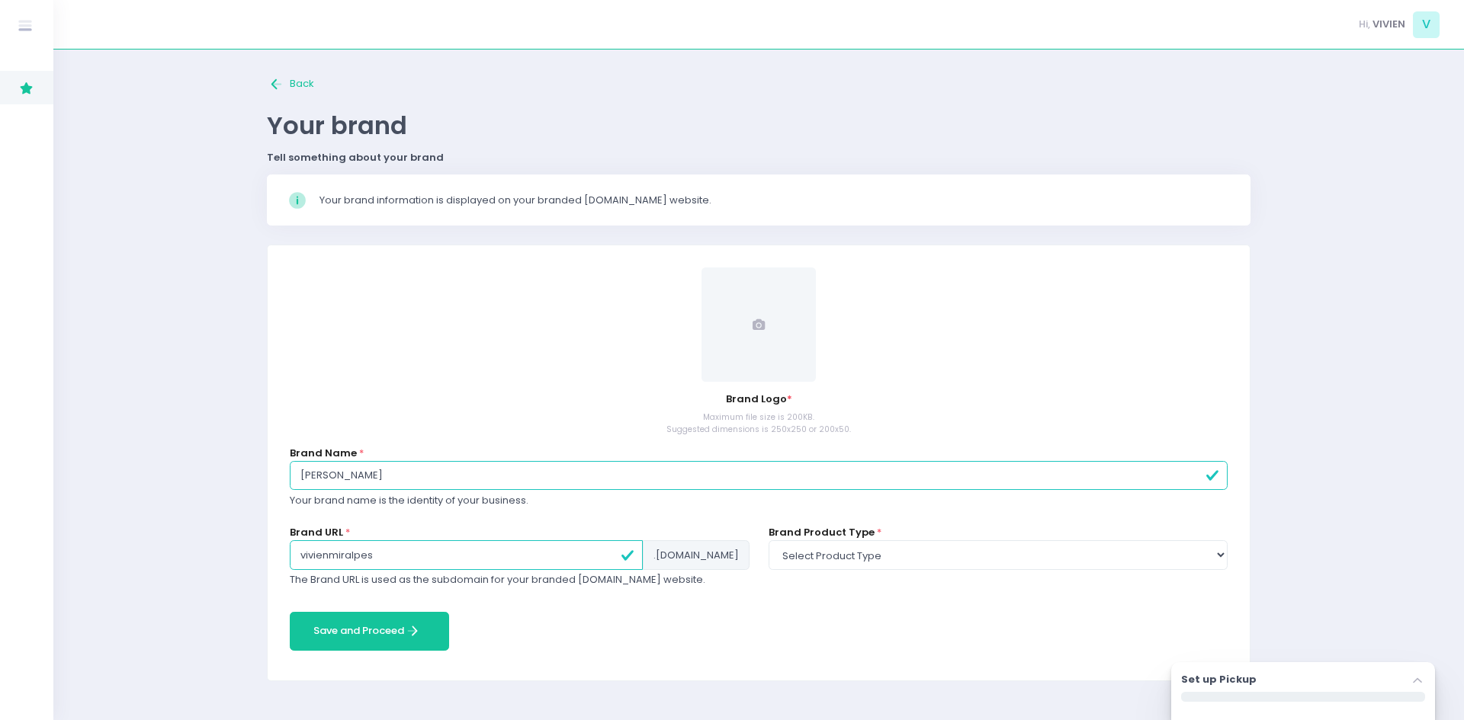
click at [278, 82] on icon "Back to home Created with Sketch." at bounding box center [277, 84] width 18 height 18
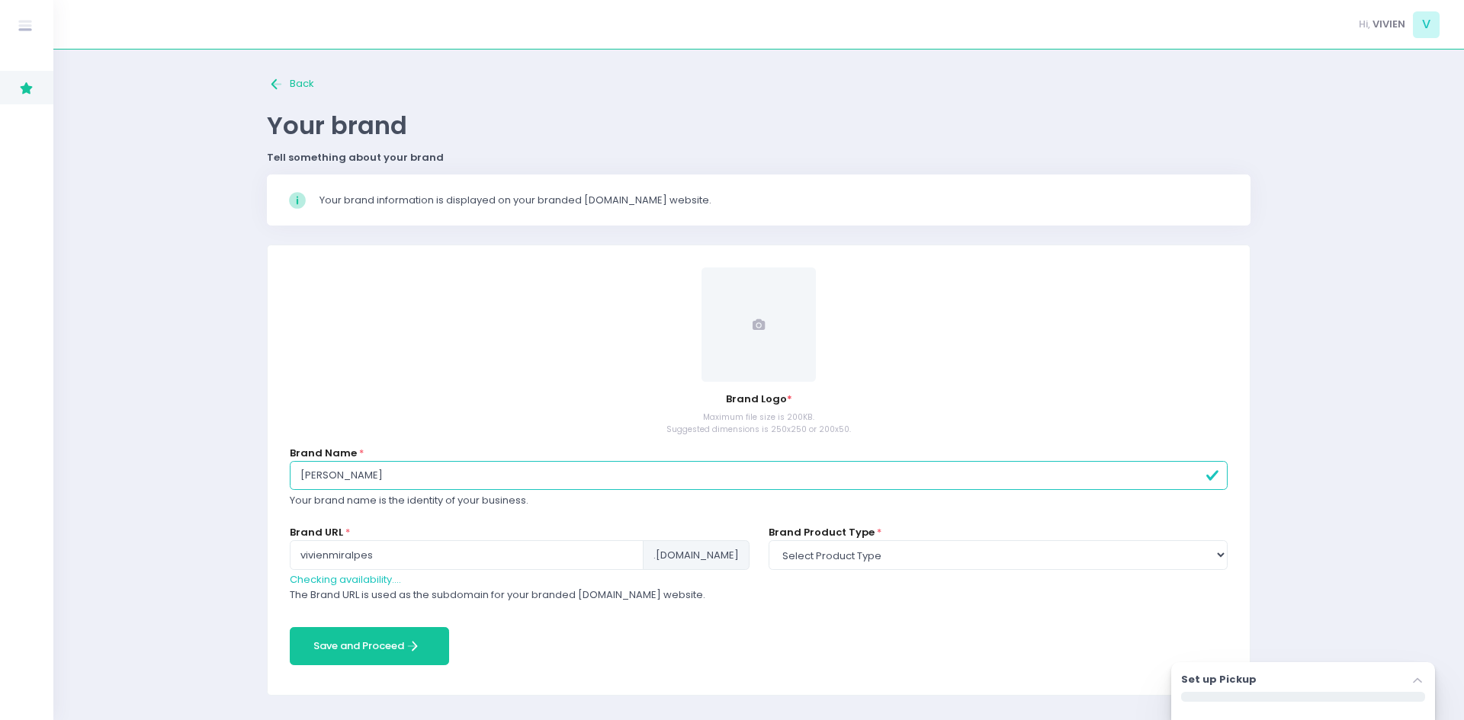
click at [278, 82] on icon "Back to home Created with Sketch." at bounding box center [277, 84] width 18 height 18
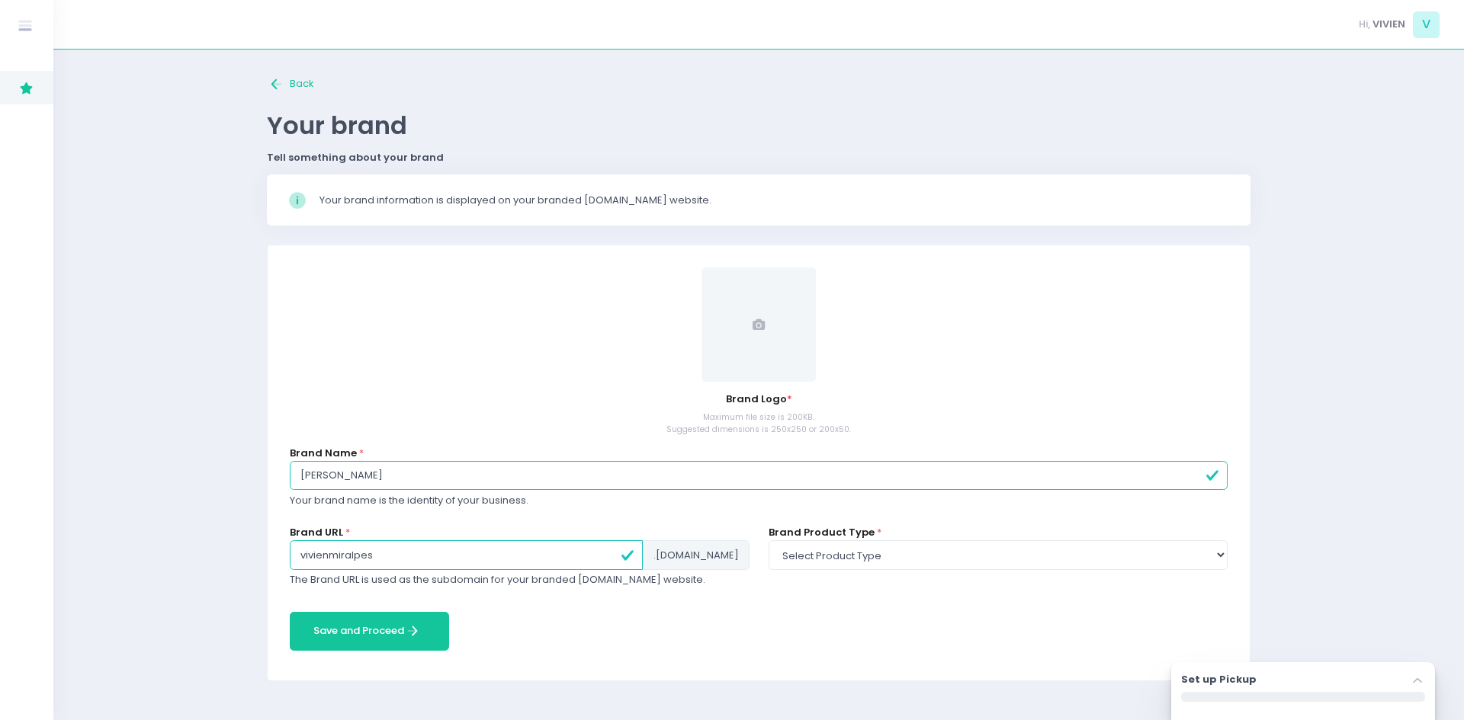
click at [1424, 672] on div "Set up Pickup Stockholm-icons / Navigation / Angle-up Created with Sketch." at bounding box center [1303, 692] width 264 height 58
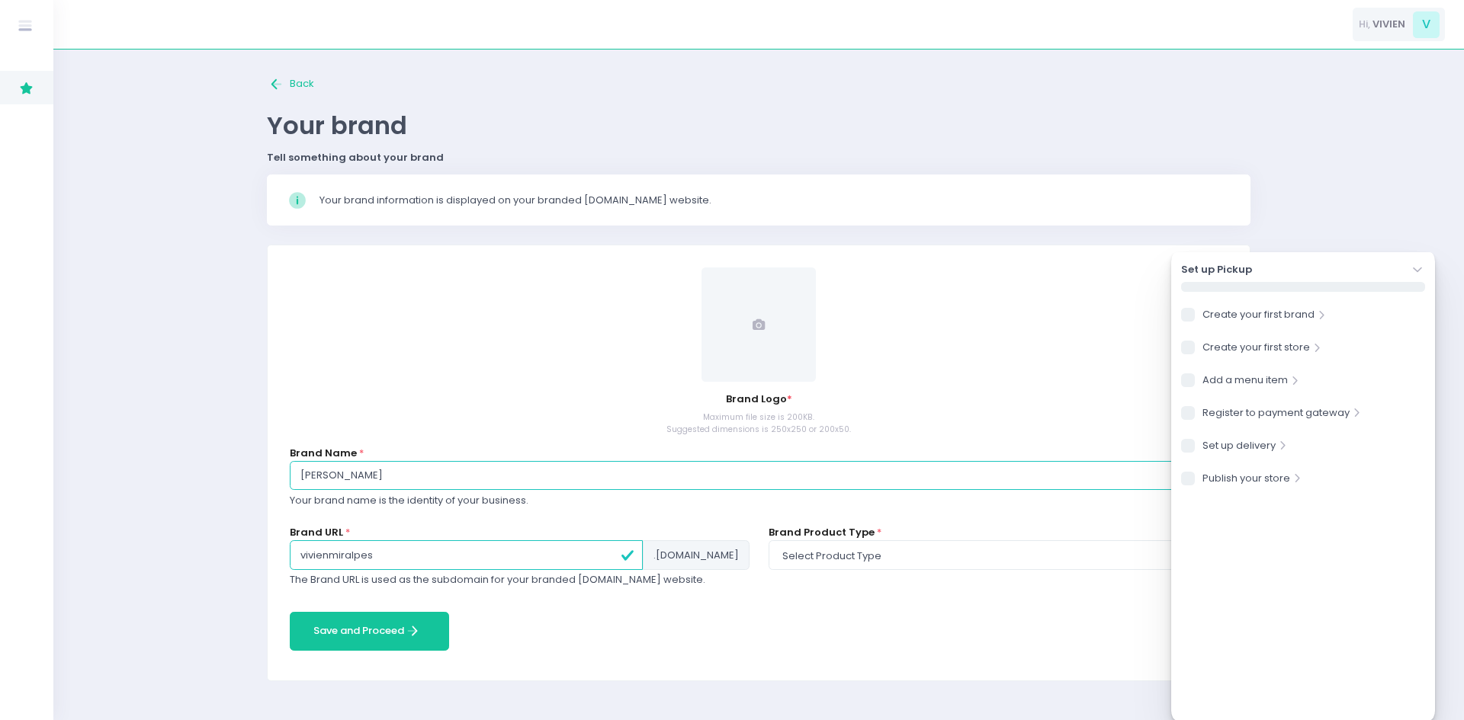
click at [1422, 19] on span "V" at bounding box center [1426, 24] width 27 height 27
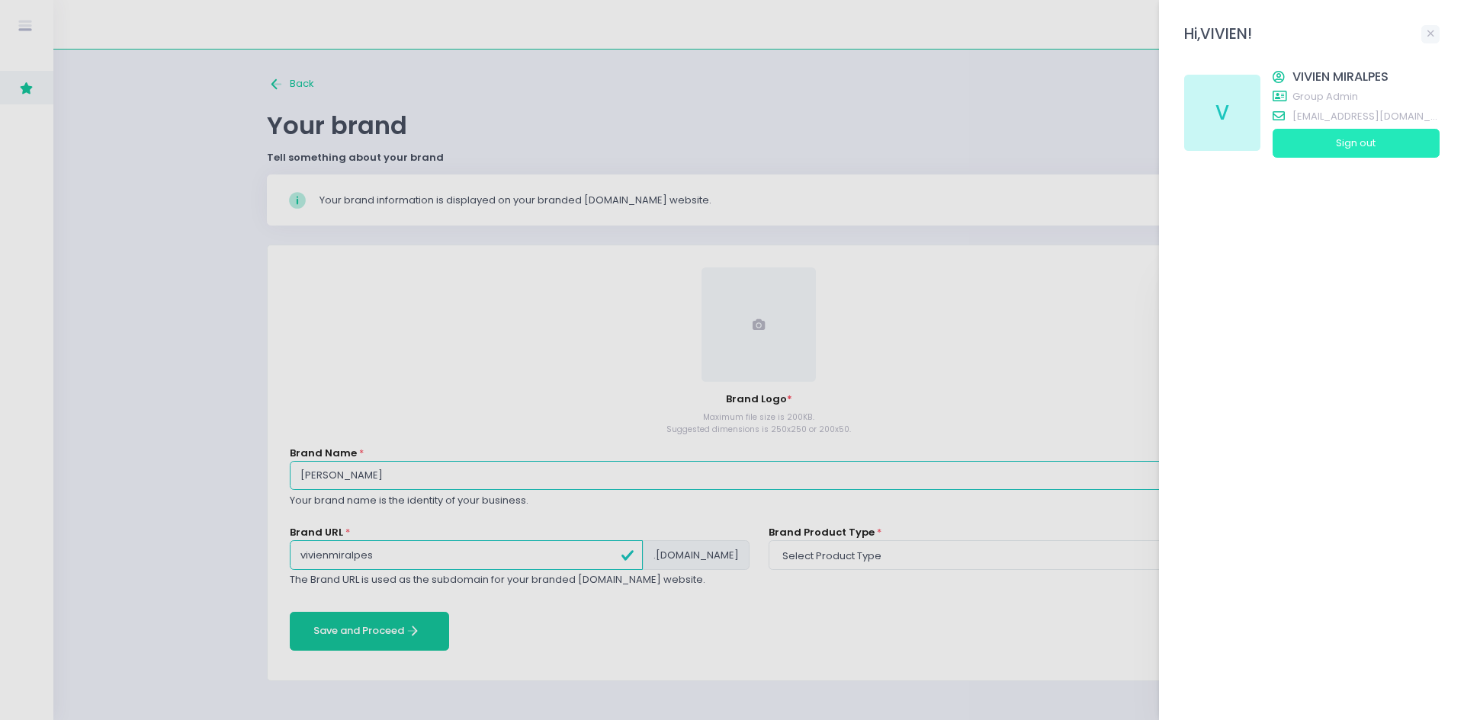
click at [1390, 135] on button "Sign out" at bounding box center [1355, 143] width 167 height 29
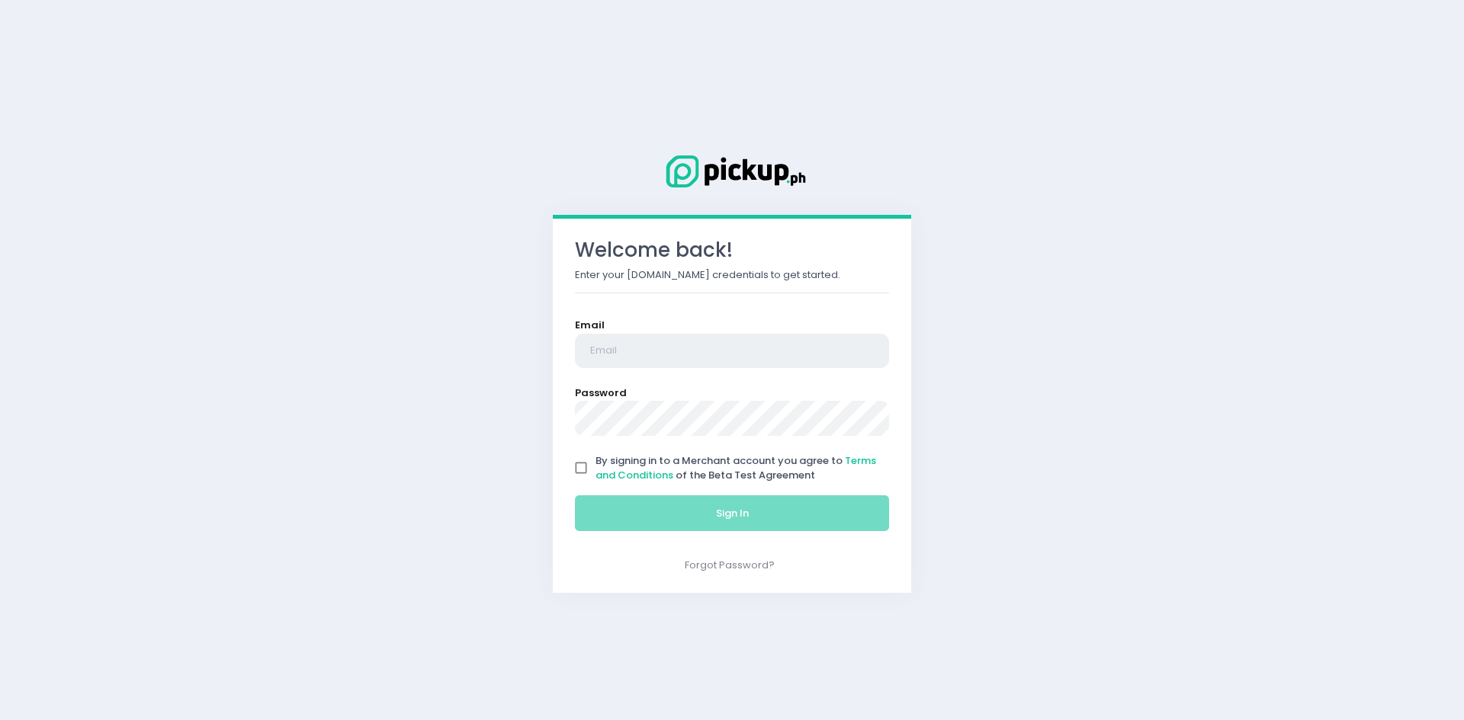
click at [768, 347] on input "email" at bounding box center [732, 351] width 314 height 35
